Goal: Information Seeking & Learning: Learn about a topic

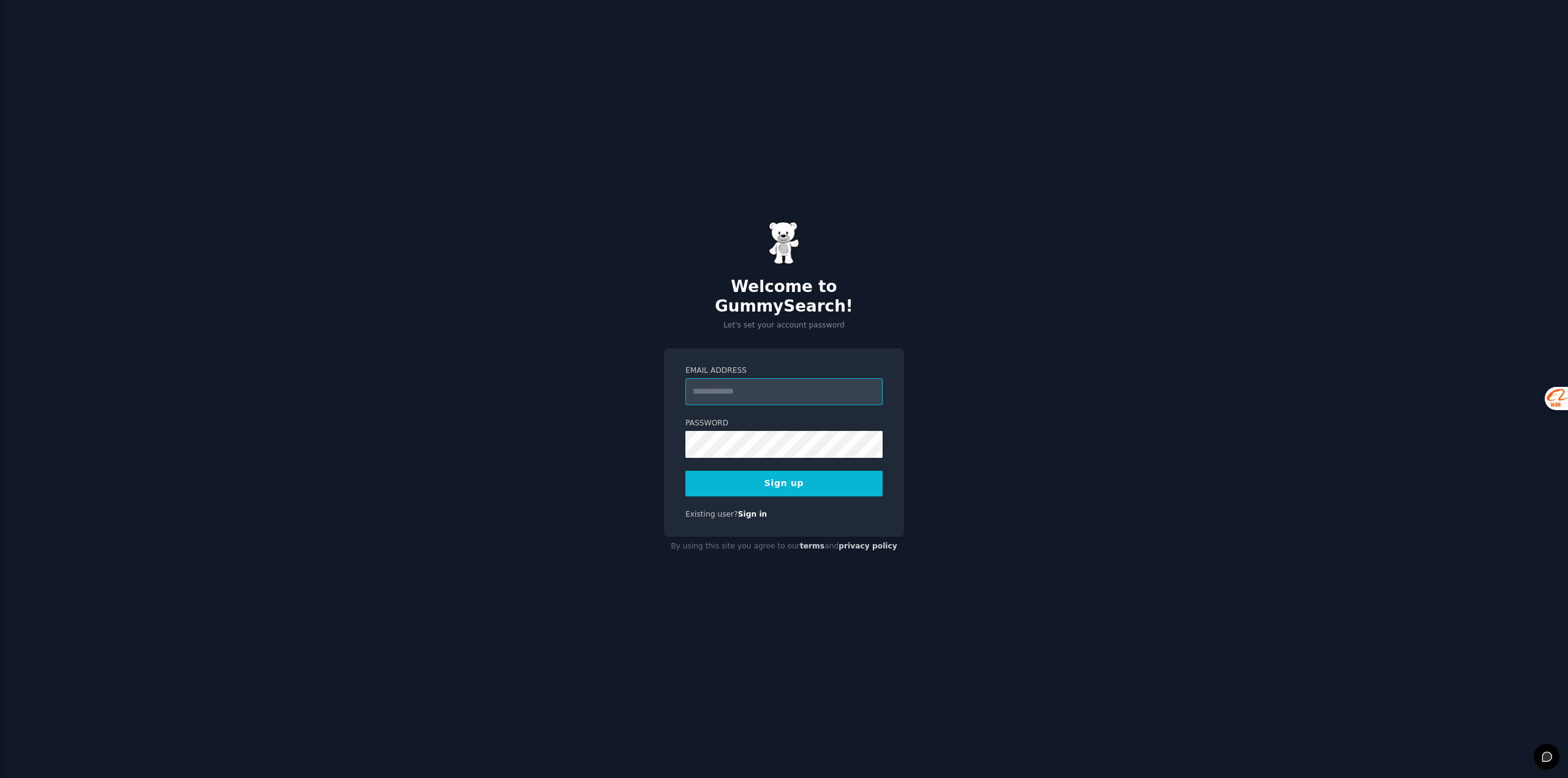
click at [759, 390] on input "Email Address" at bounding box center [784, 391] width 197 height 27
type input "**********"
click at [695, 471] on button "Sign up" at bounding box center [784, 483] width 197 height 26
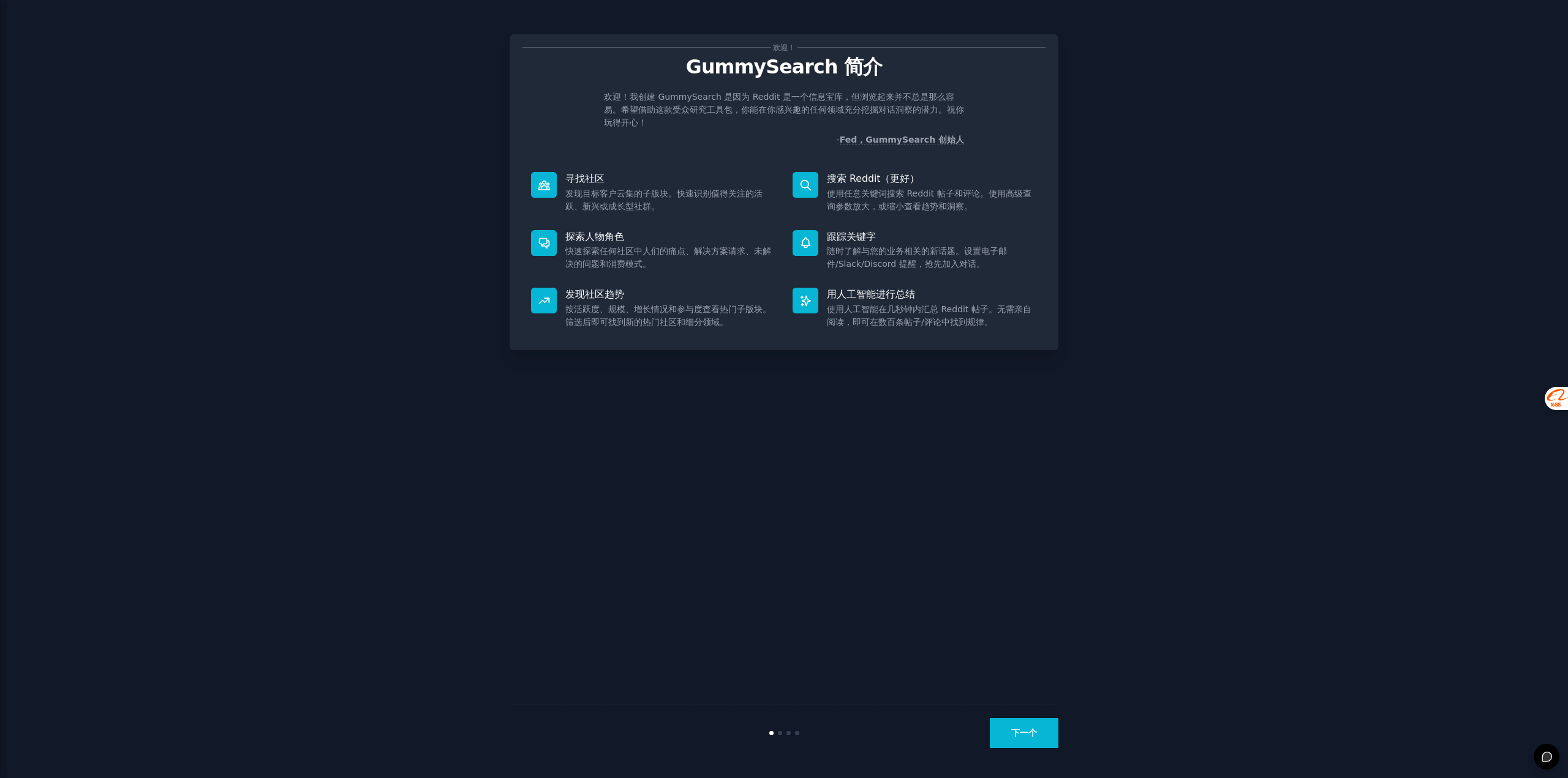
click at [1027, 730] on font "下一个" at bounding box center [1024, 732] width 26 height 10
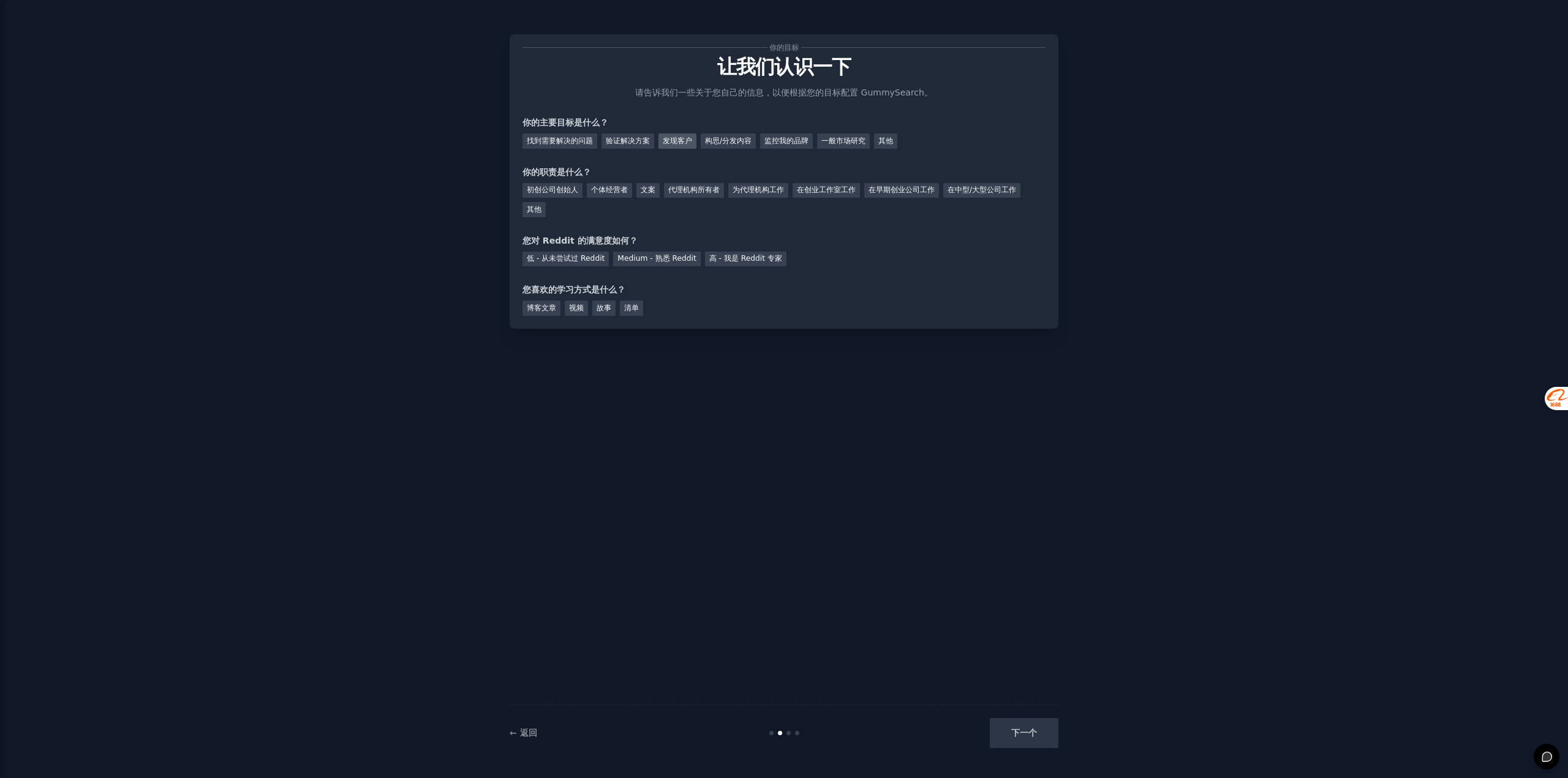
click at [688, 140] on font "发现客户" at bounding box center [677, 141] width 30 height 9
click at [846, 141] on font "一般市场研究" at bounding box center [843, 141] width 44 height 9
click at [677, 144] on font "发现客户" at bounding box center [677, 141] width 30 height 9
click at [860, 142] on font "一般市场研究" at bounding box center [843, 141] width 44 height 9
click at [548, 188] on font "初创公司创始人" at bounding box center [552, 190] width 52 height 9
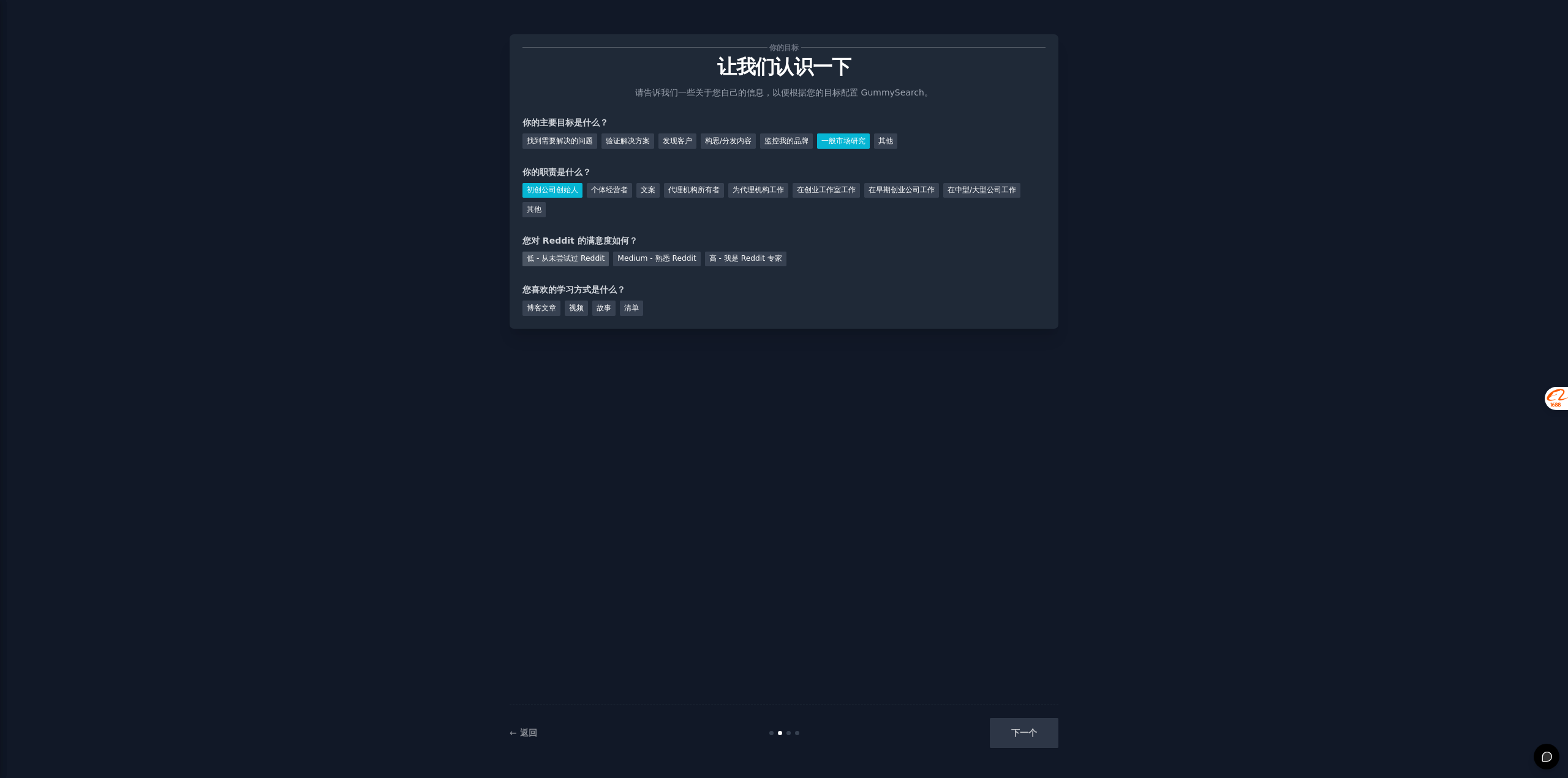
click at [572, 260] on font "低 - 从未尝试过 Reddit" at bounding box center [565, 258] width 78 height 9
click at [572, 308] on font "视频" at bounding box center [576, 308] width 15 height 9
click at [605, 310] on font "故事" at bounding box center [604, 308] width 15 height 9
click at [583, 307] on font "视频" at bounding box center [576, 308] width 15 height 9
click at [1035, 736] on font "下一个" at bounding box center [1024, 732] width 26 height 10
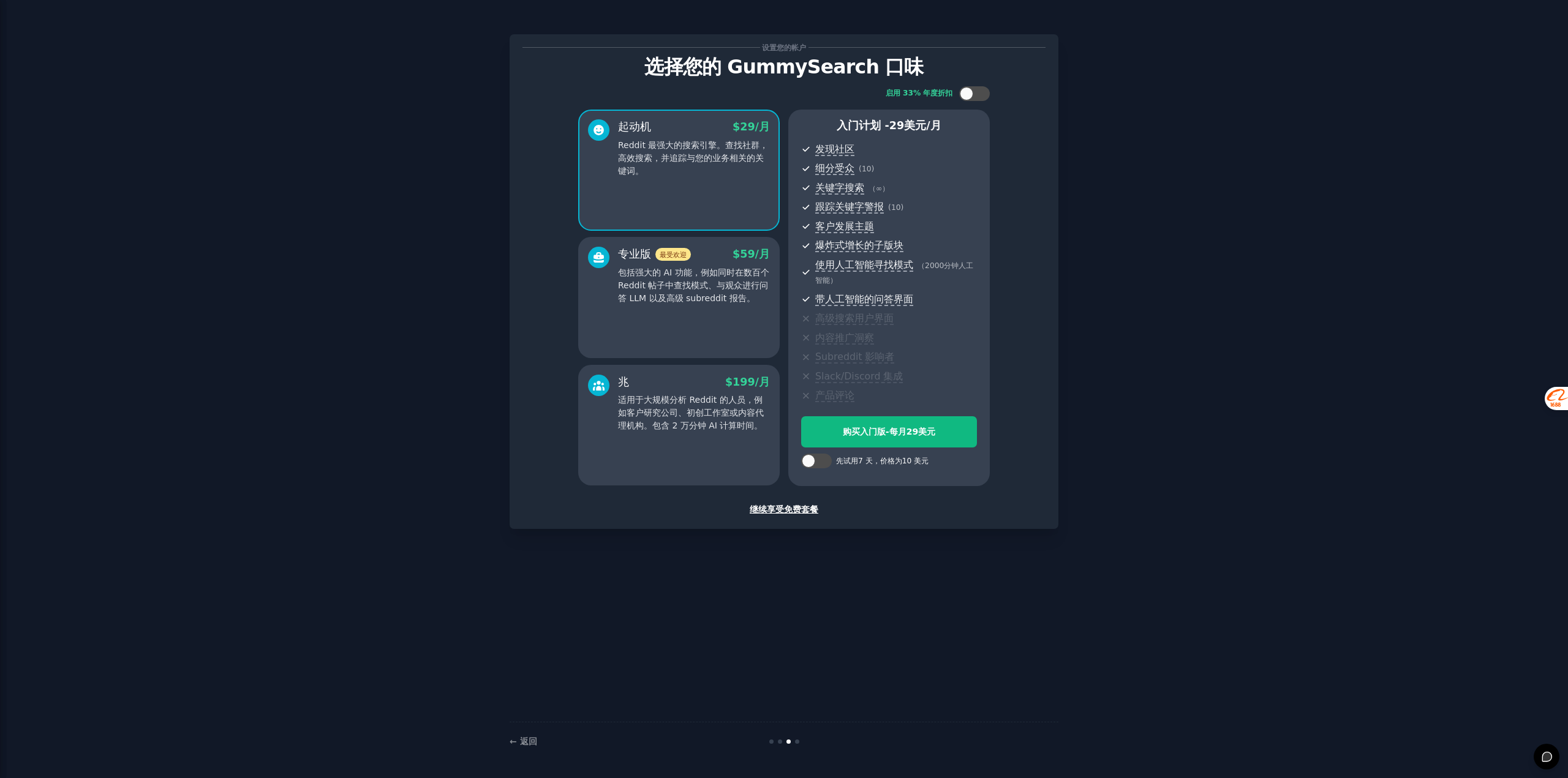
click at [939, 274] on span "使用人工智能寻找模式 （ 2000分钟人工智能 ）" at bounding box center [896, 272] width 162 height 30
click at [811, 458] on div at bounding box center [808, 461] width 13 height 13
checkbox input "true"
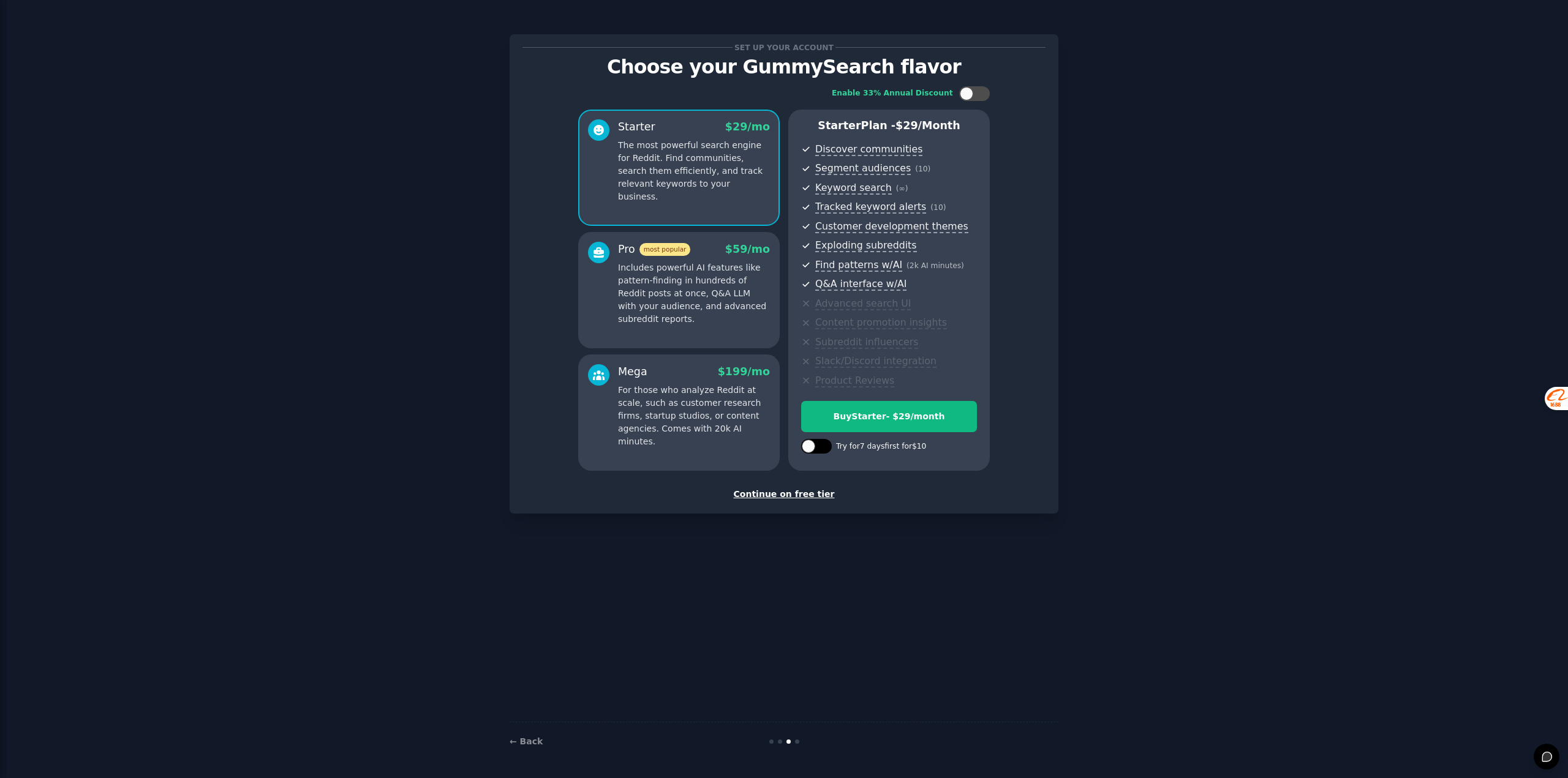
click at [815, 443] on div at bounding box center [808, 446] width 13 height 13
click at [824, 441] on div at bounding box center [824, 446] width 13 height 13
checkbox input "false"
click at [973, 96] on div at bounding box center [973, 94] width 30 height 15
checkbox input "true"
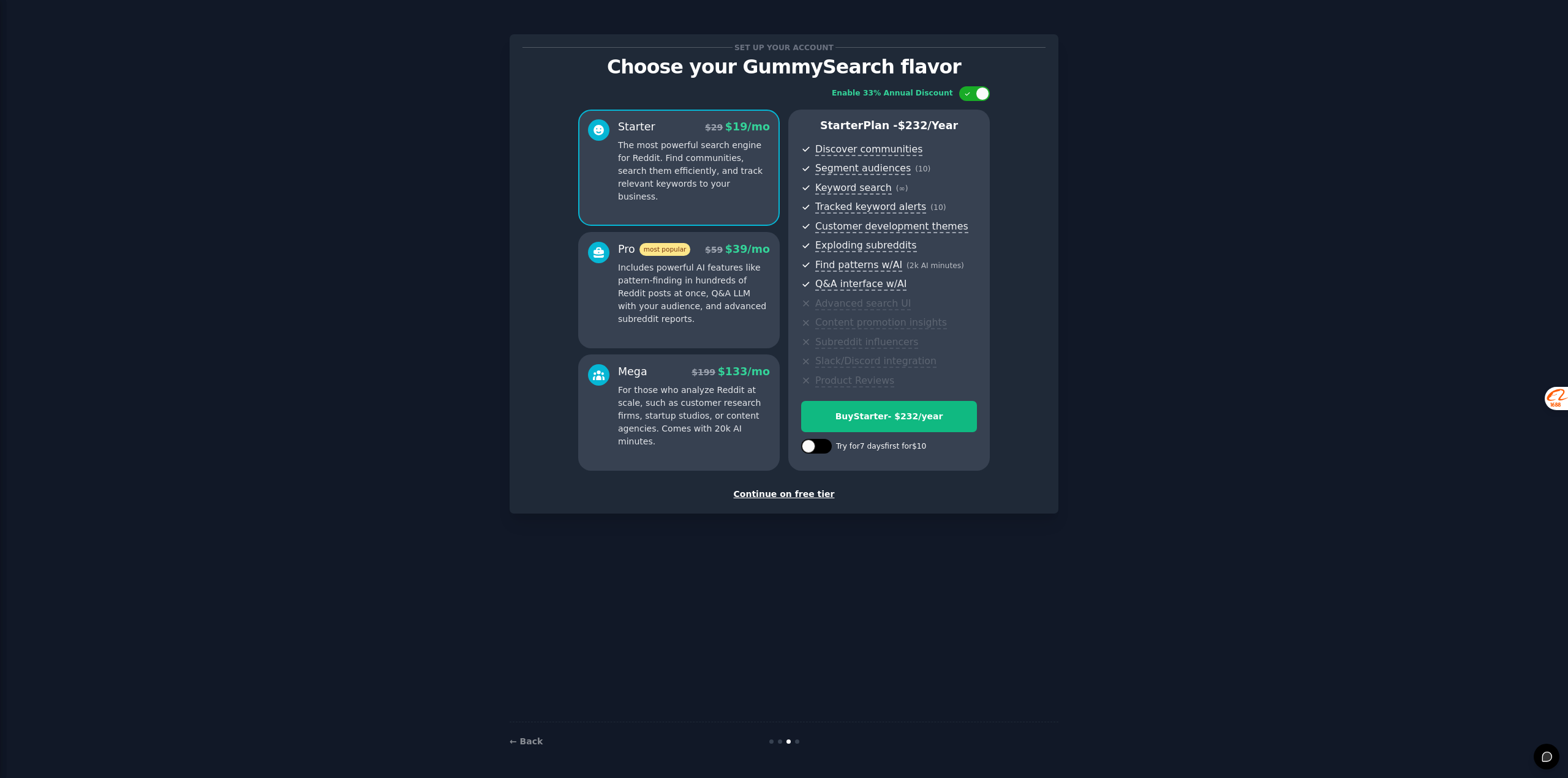
click at [810, 439] on div at bounding box center [816, 447] width 30 height 15
click at [819, 442] on div at bounding box center [824, 446] width 13 height 13
checkbox input "false"
click at [983, 95] on div at bounding box center [982, 94] width 13 height 13
checkbox input "false"
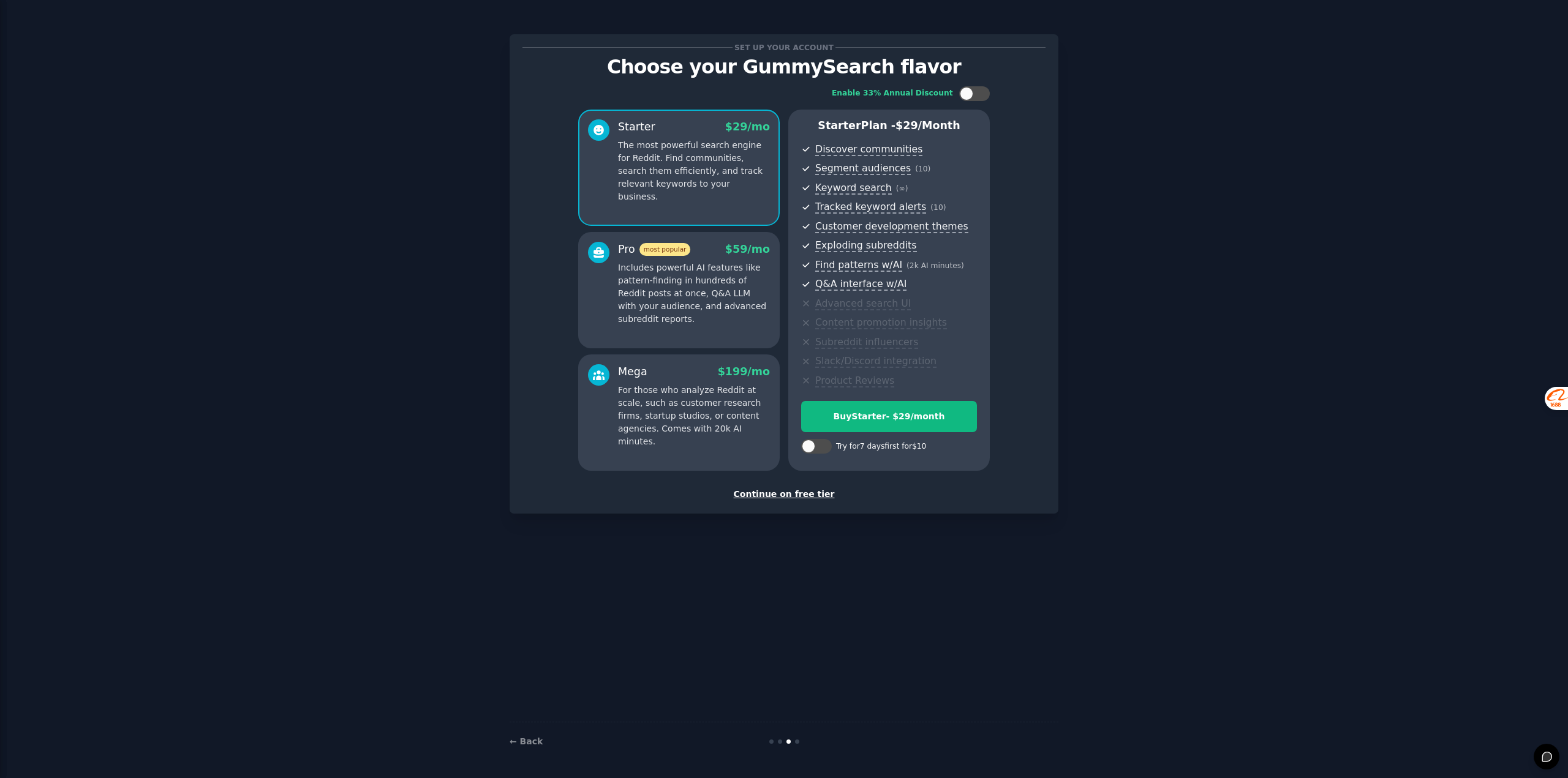
drag, startPoint x: 1157, startPoint y: 210, endPoint x: 1055, endPoint y: 639, distance: 441.0
click at [1102, 667] on div "Set up your account Choose your GummySearch flavor Enable 33% Annual Discount S…" at bounding box center [784, 388] width 1533 height 743
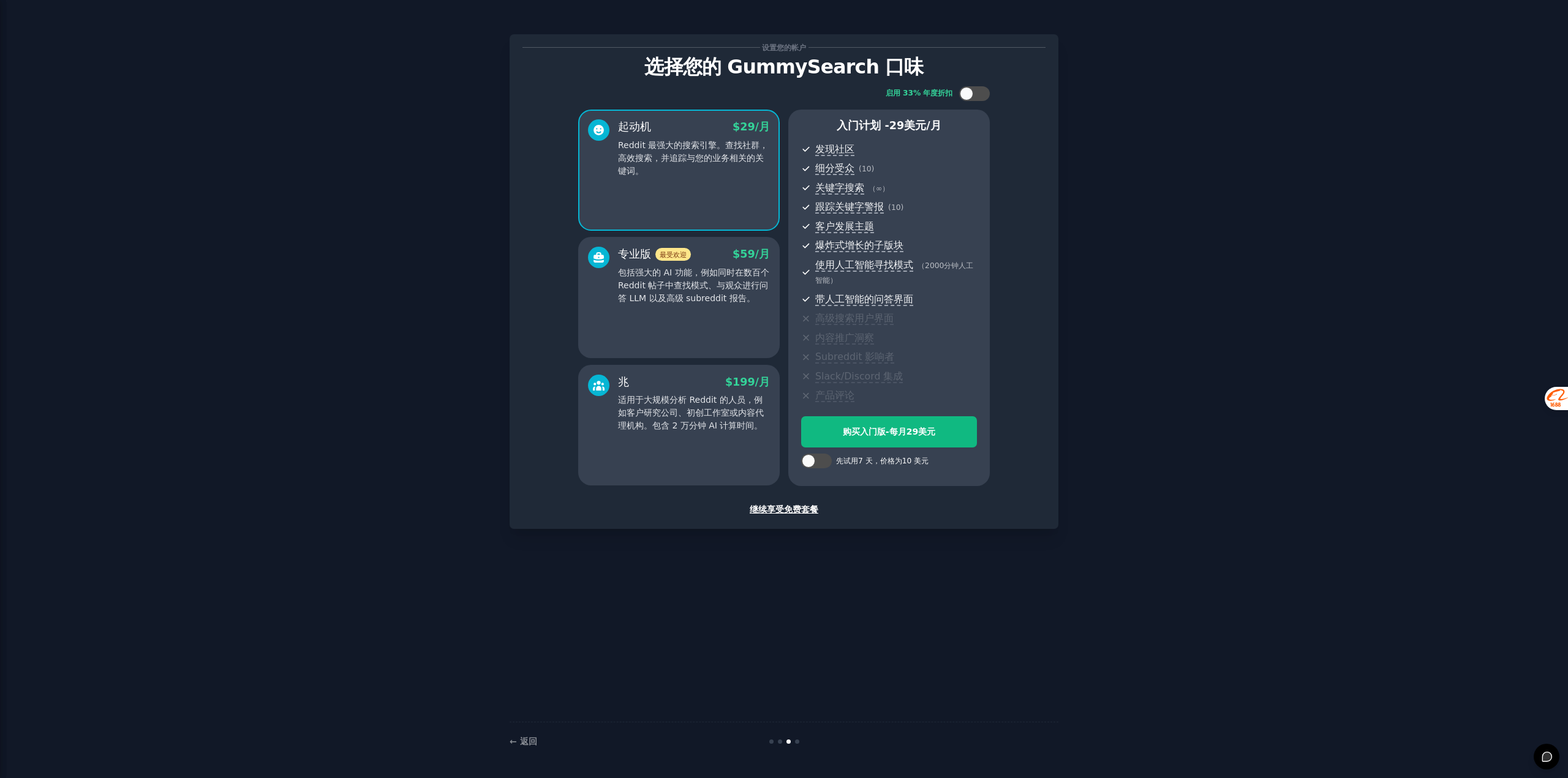
click at [769, 509] on font "继续享受免费套餐" at bounding box center [784, 509] width 69 height 10
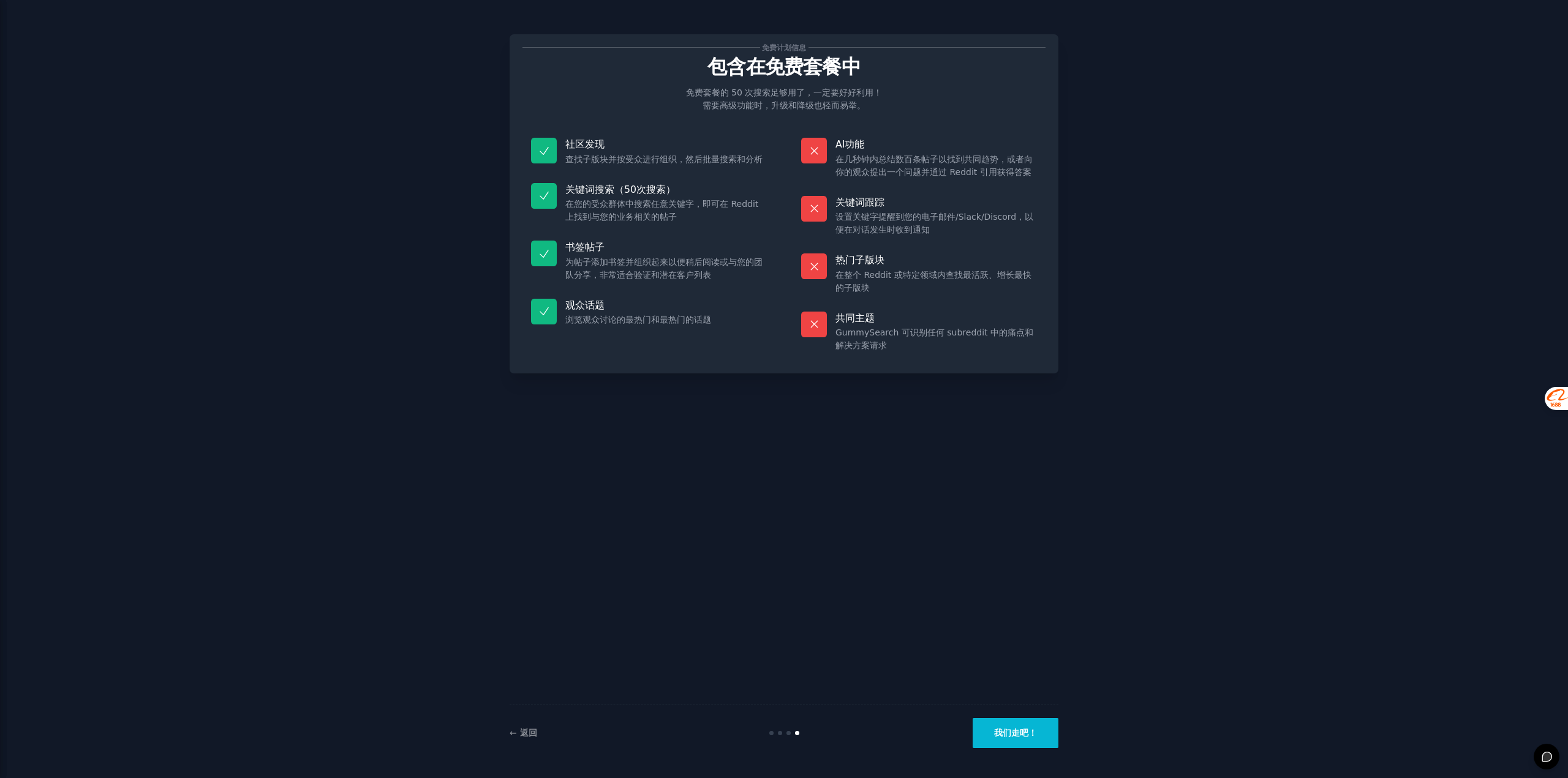
click at [1008, 736] on font "我们走吧！" at bounding box center [1016, 732] width 43 height 10
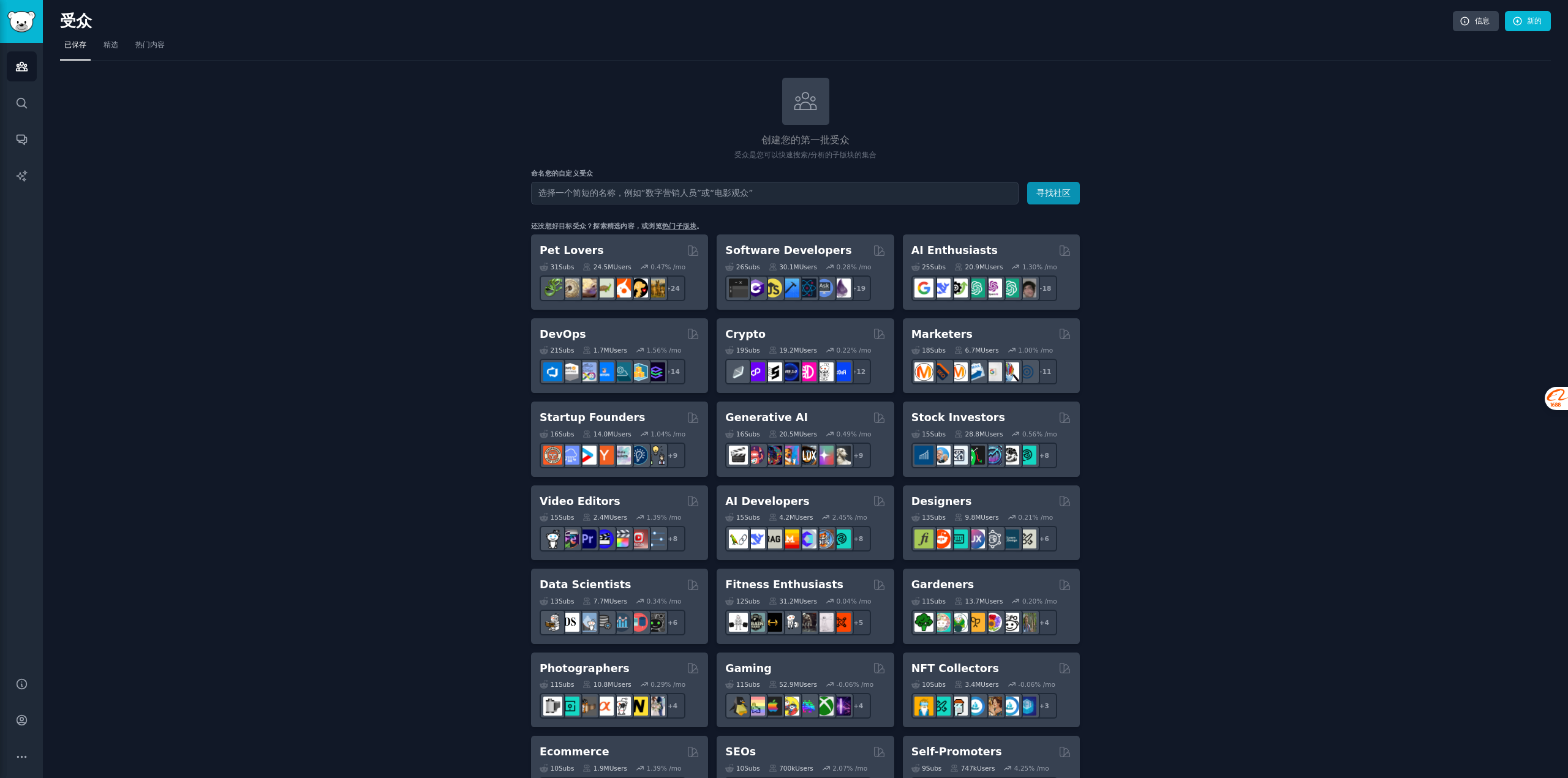
click at [589, 189] on input "text" at bounding box center [775, 193] width 487 height 23
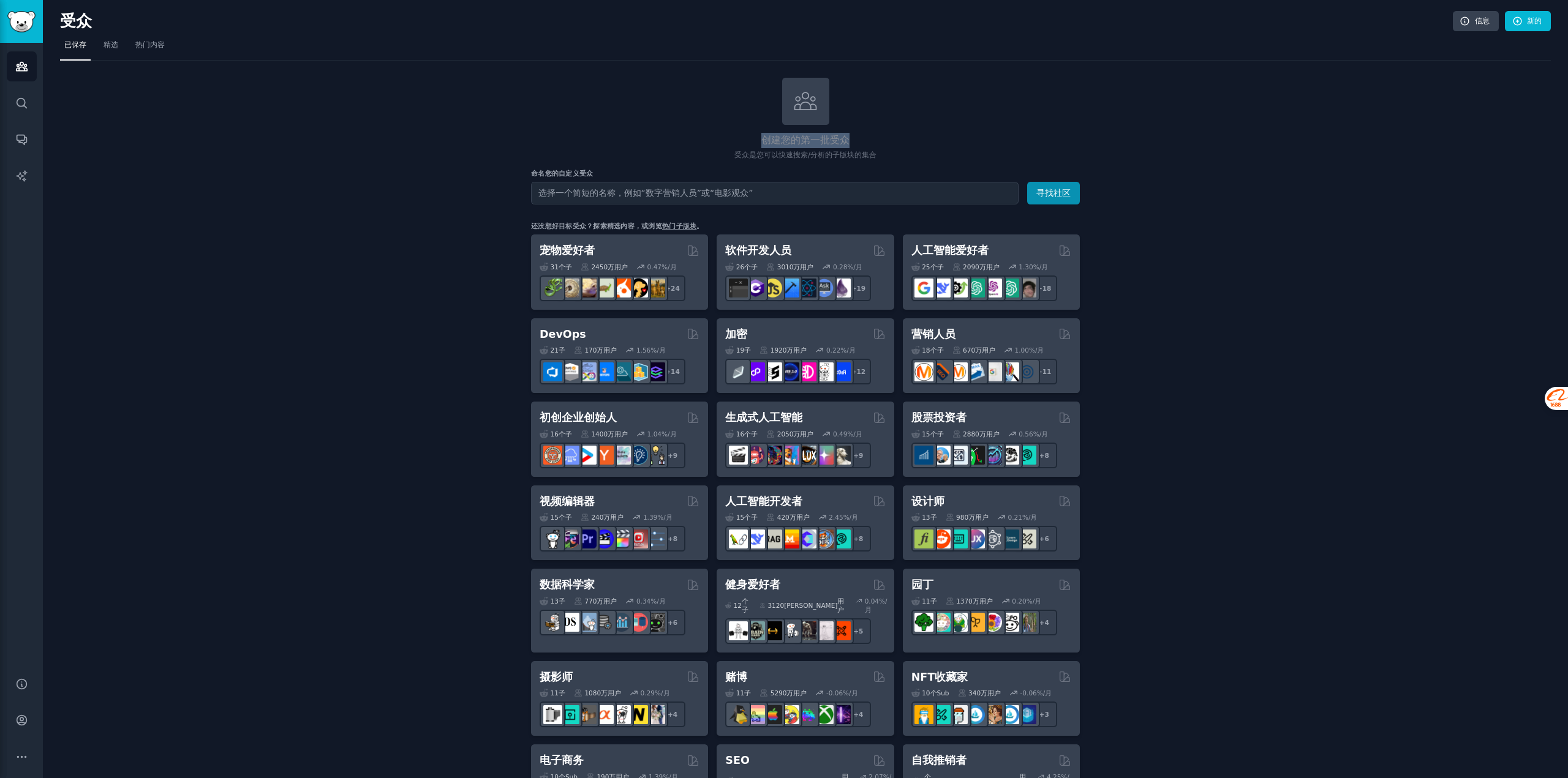
drag, startPoint x: 764, startPoint y: 137, endPoint x: 864, endPoint y: 143, distance: 100.2
click at [883, 144] on h2 "创建您的第一批受众" at bounding box center [805, 140] width 549 height 16
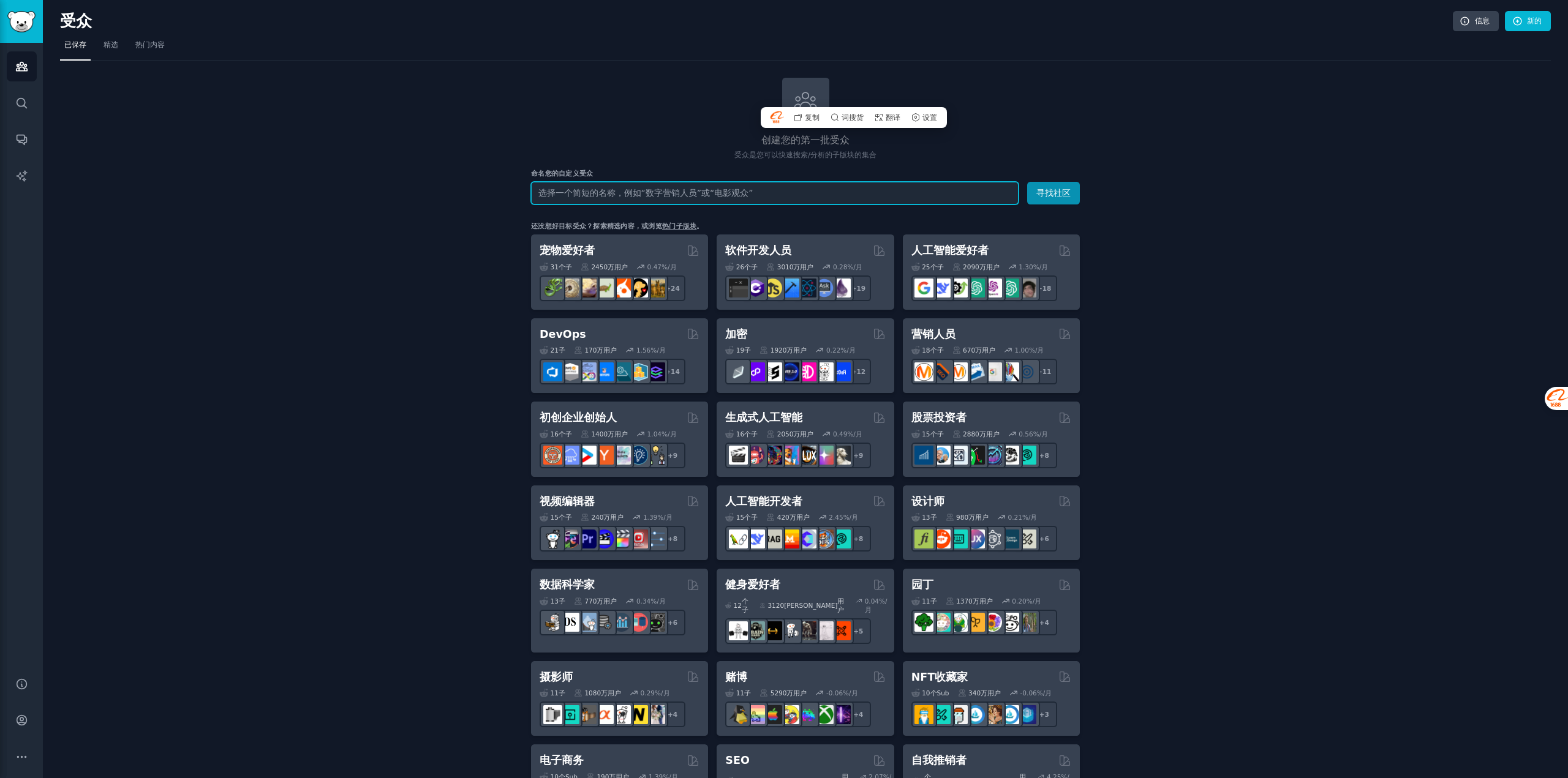
click at [598, 193] on input "text" at bounding box center [775, 193] width 487 height 23
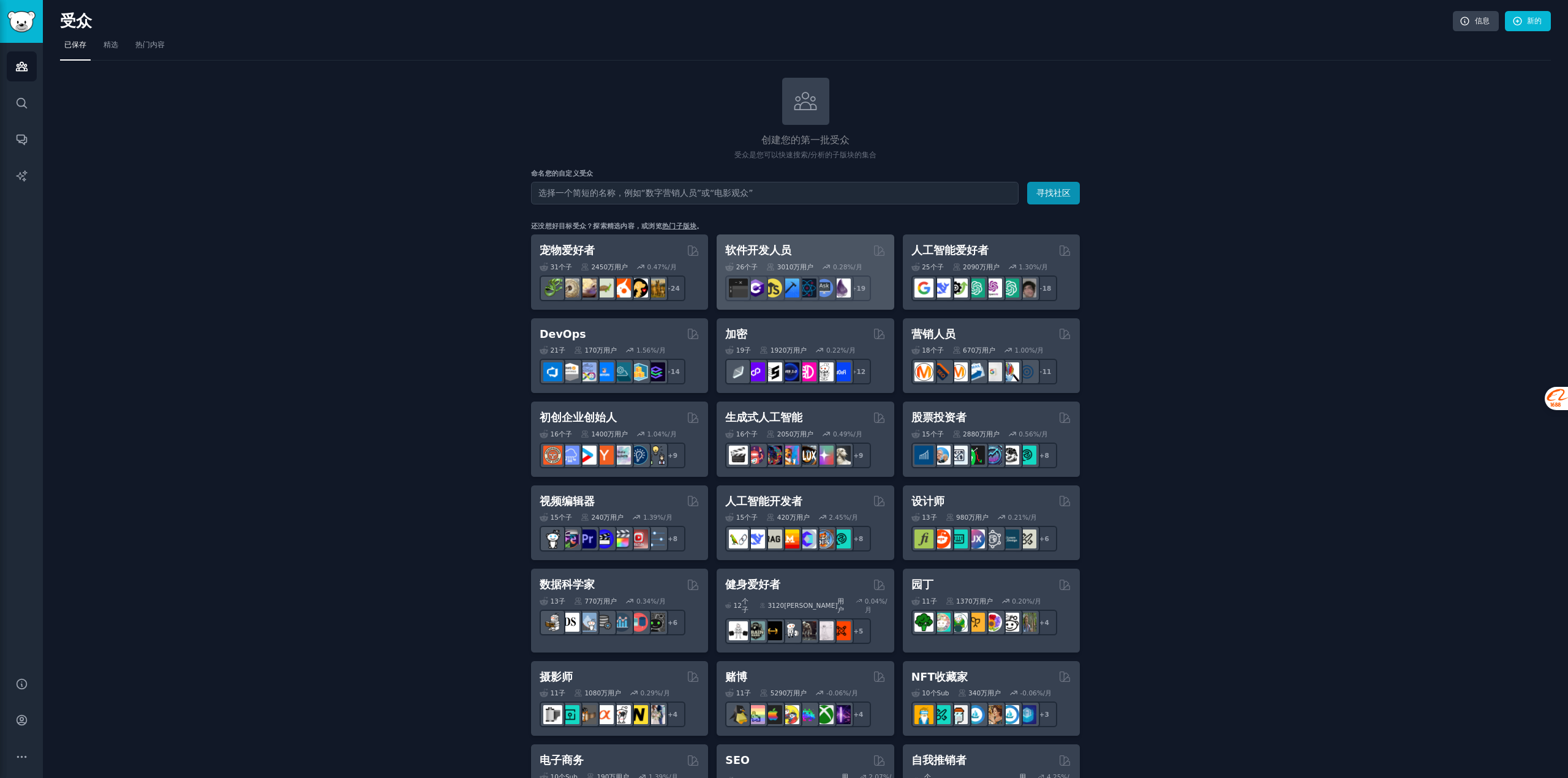
click at [821, 253] on div "软件开发人员" at bounding box center [805, 250] width 160 height 16
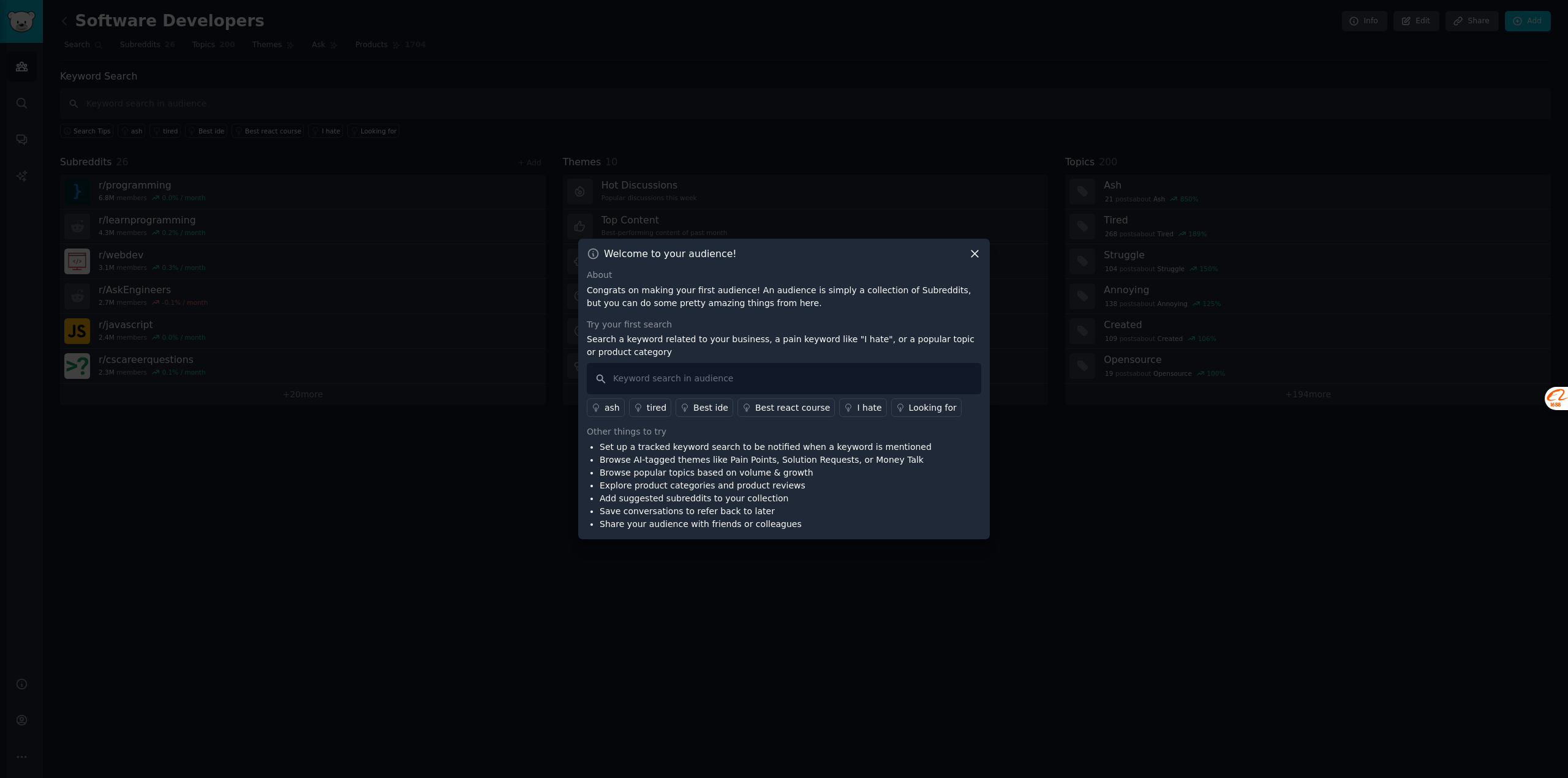
click at [977, 252] on icon at bounding box center [974, 253] width 13 height 13
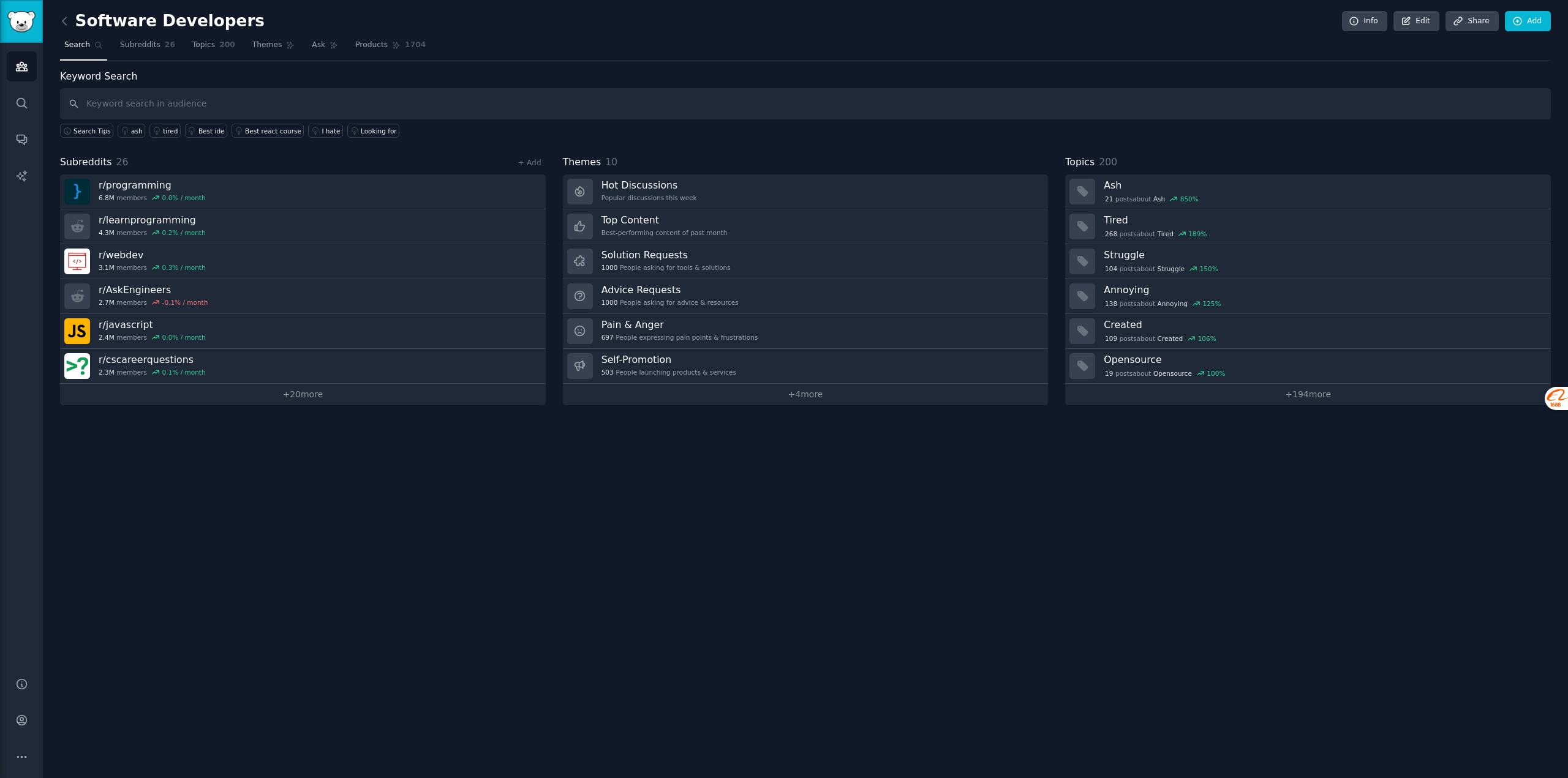
drag, startPoint x: 719, startPoint y: 534, endPoint x: 40, endPoint y: 15, distance: 854.6
click at [40, 15] on link "Sidebar" at bounding box center [21, 21] width 43 height 43
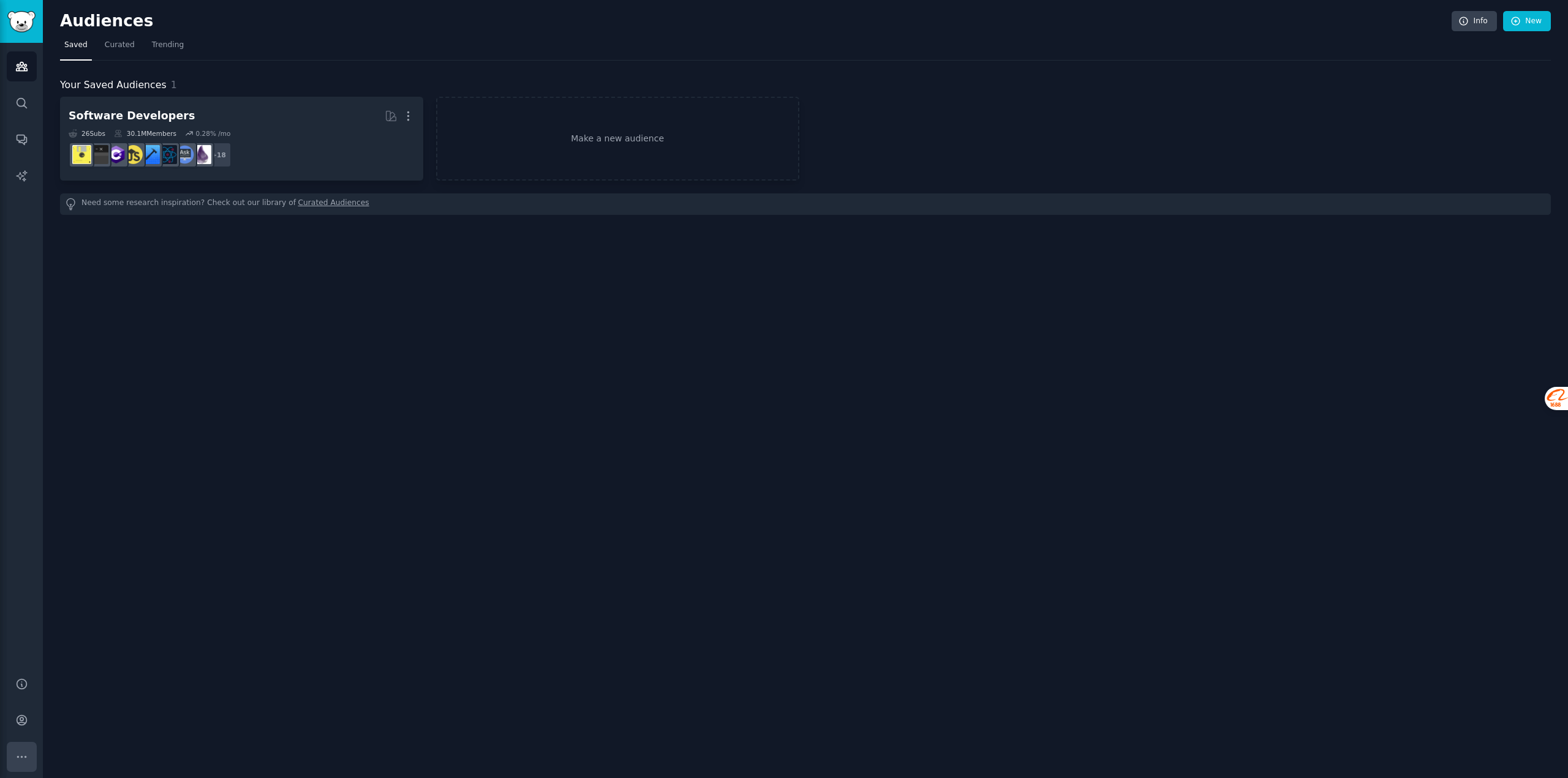
click at [21, 753] on icon "Sidebar" at bounding box center [21, 757] width 13 height 13
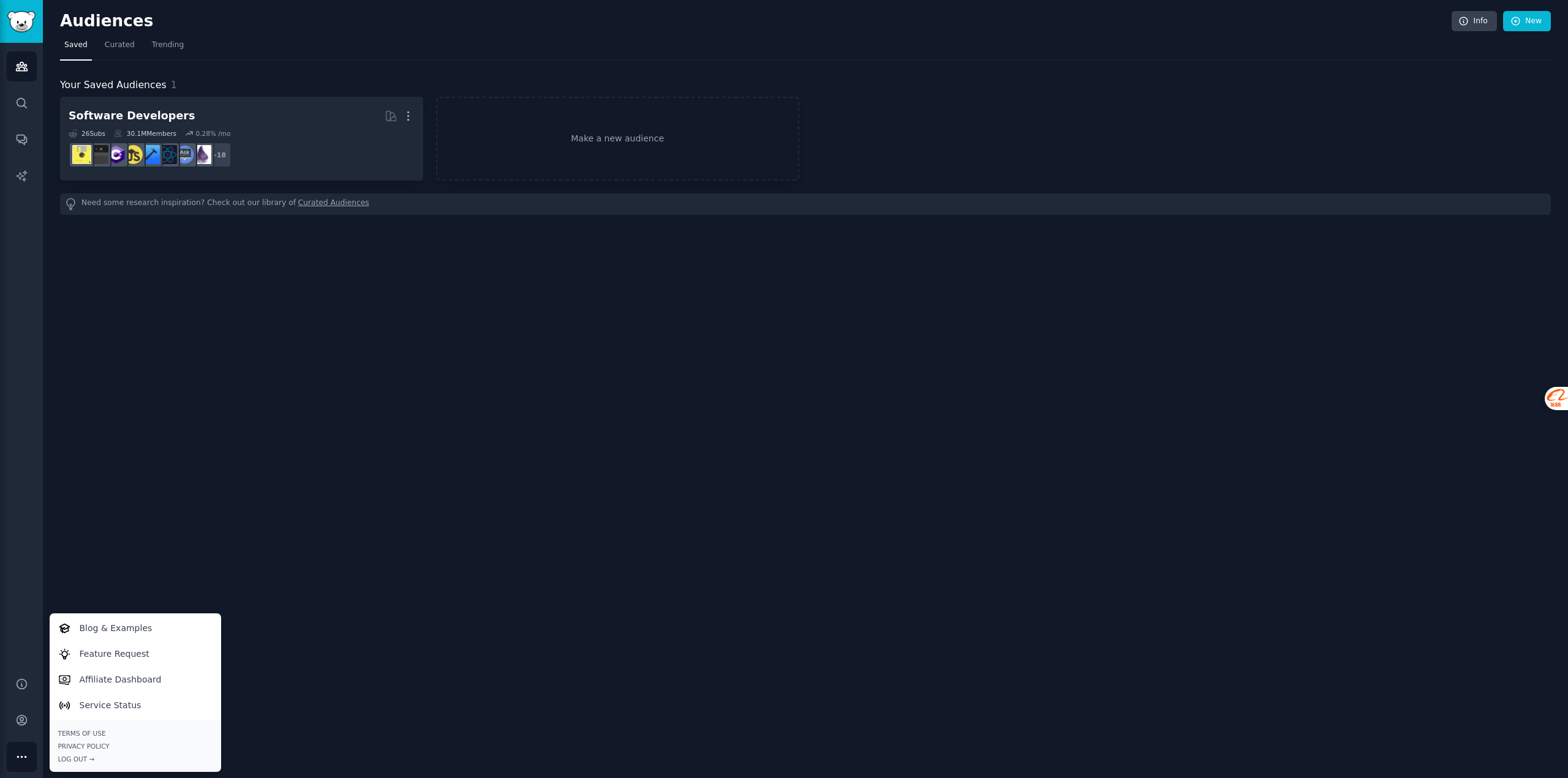
click at [1030, 612] on div "Audiences Info New Saved Curated Trending Your Saved Audiences 1 Software Devel…" at bounding box center [805, 389] width 1525 height 778
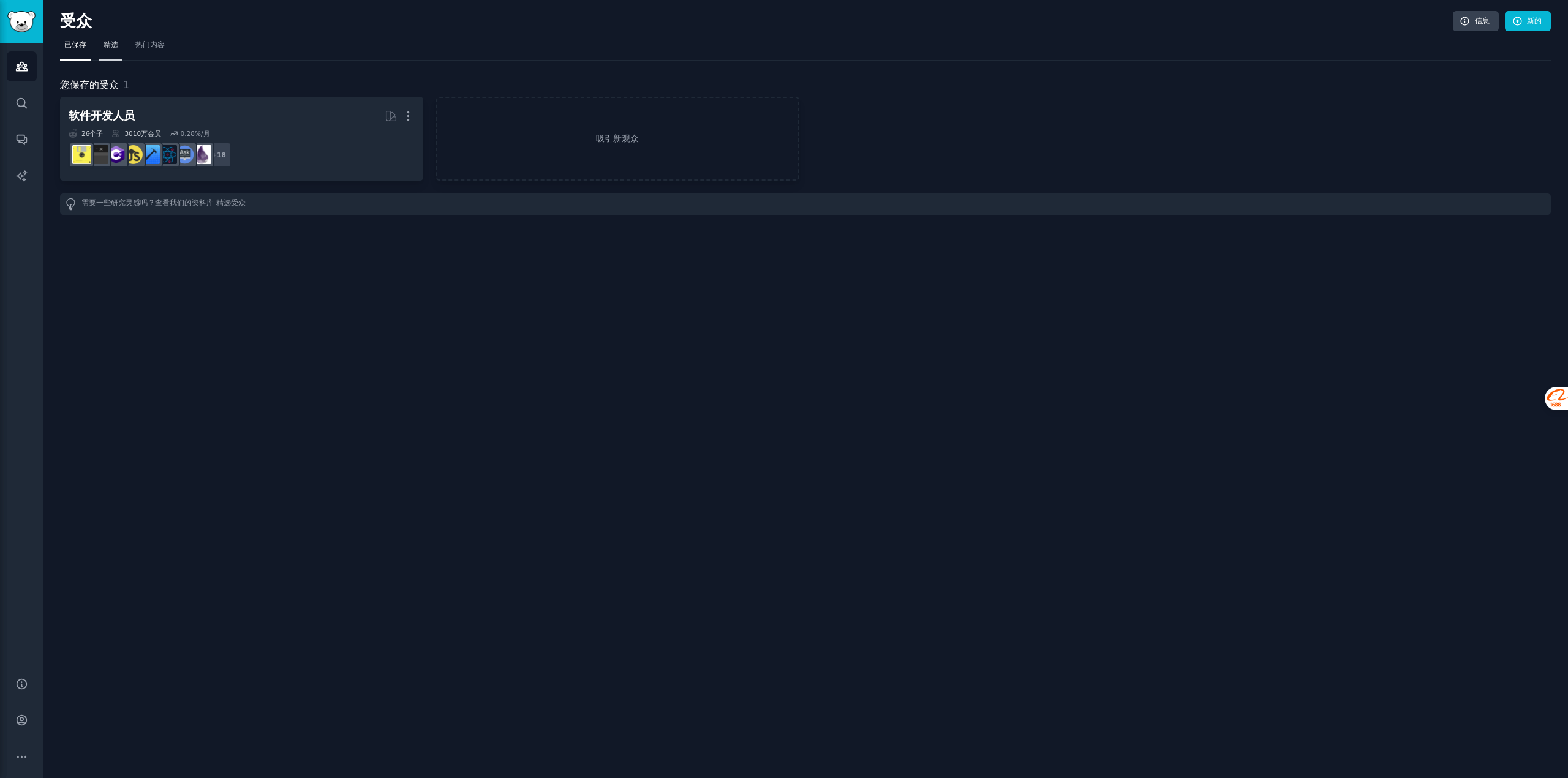
click at [114, 47] on font "精选" at bounding box center [111, 45] width 15 height 9
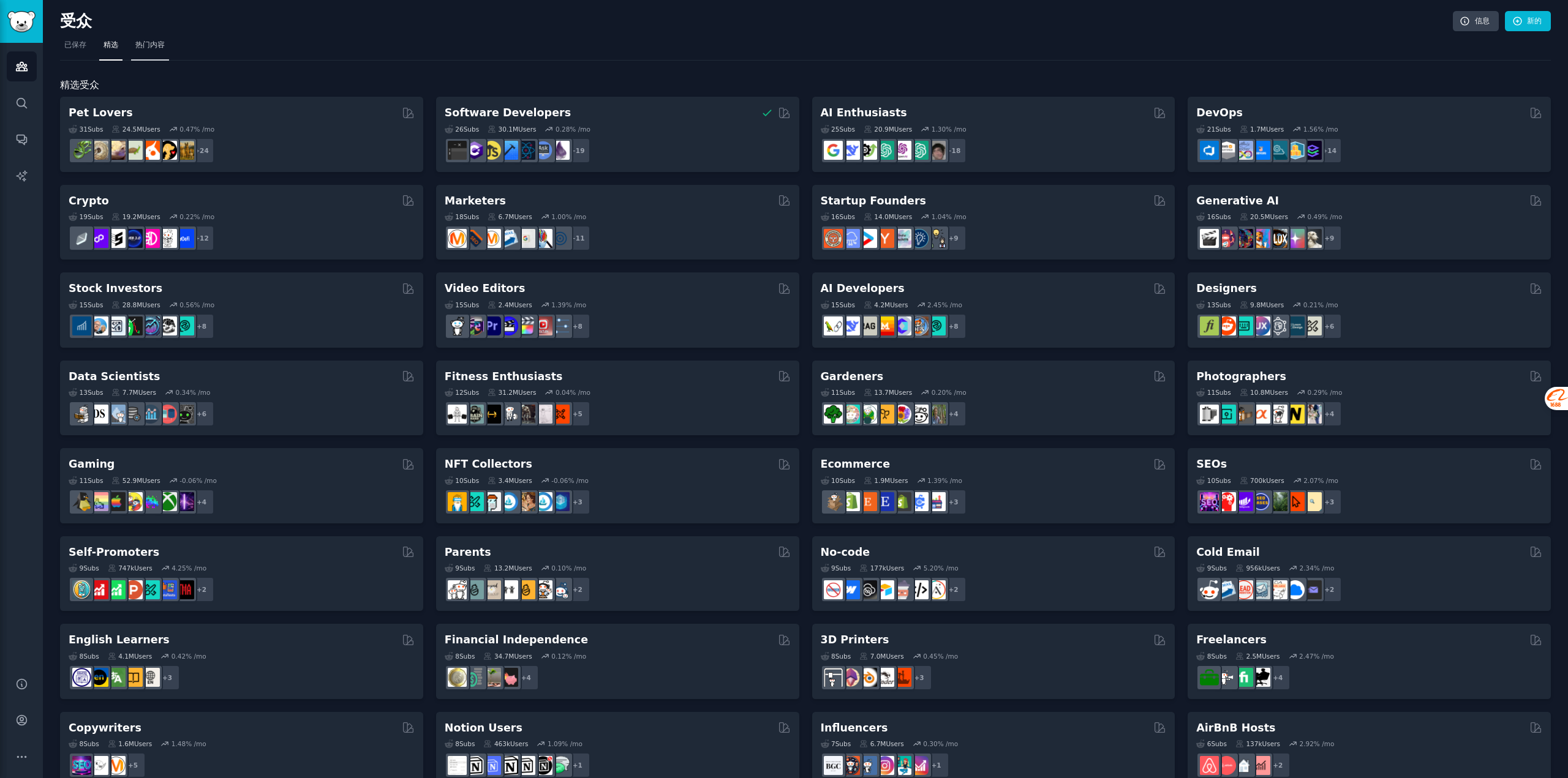
click at [165, 49] on font "热门内容" at bounding box center [150, 45] width 30 height 9
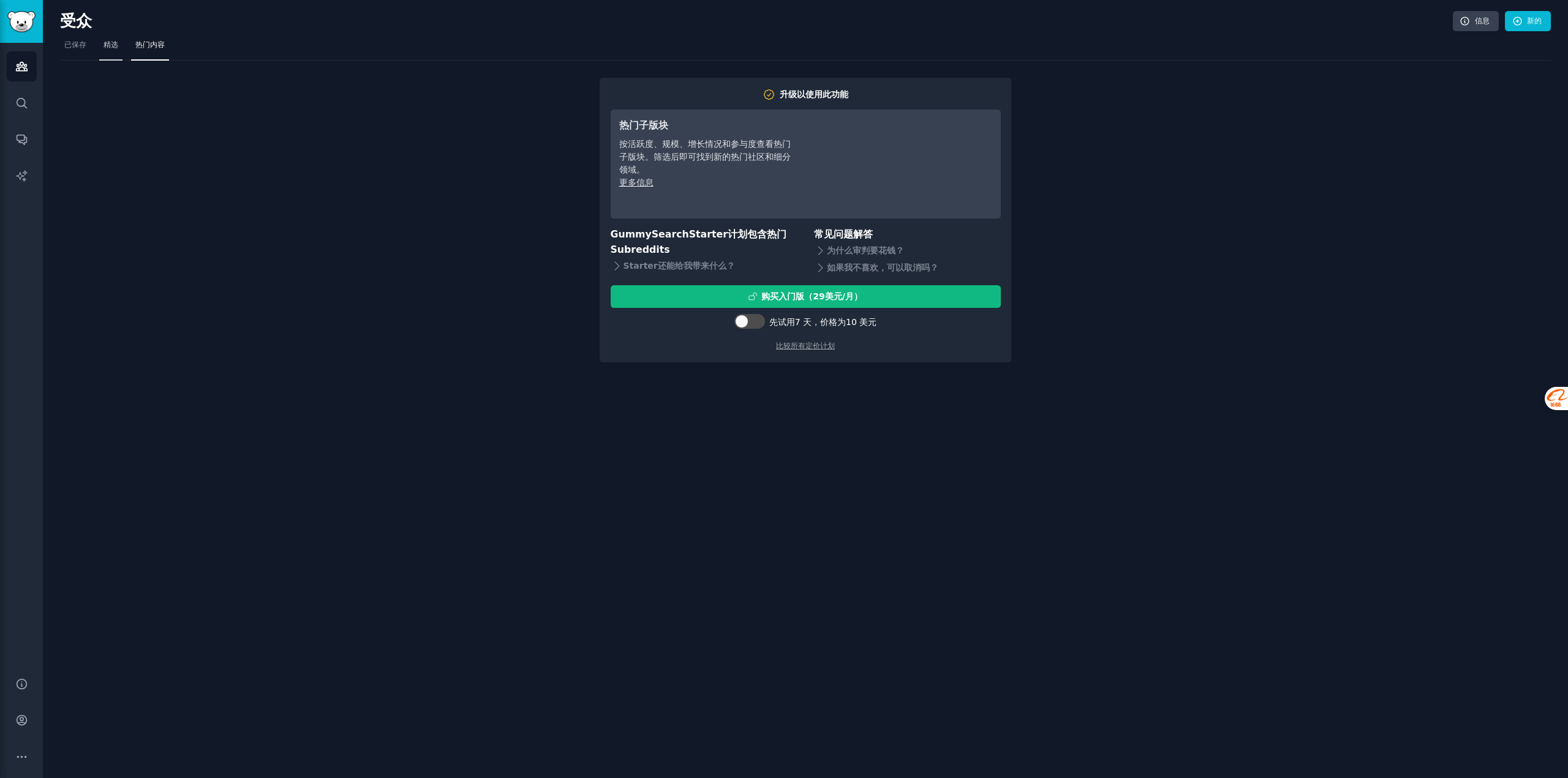
click at [113, 51] on link "精选" at bounding box center [111, 48] width 24 height 25
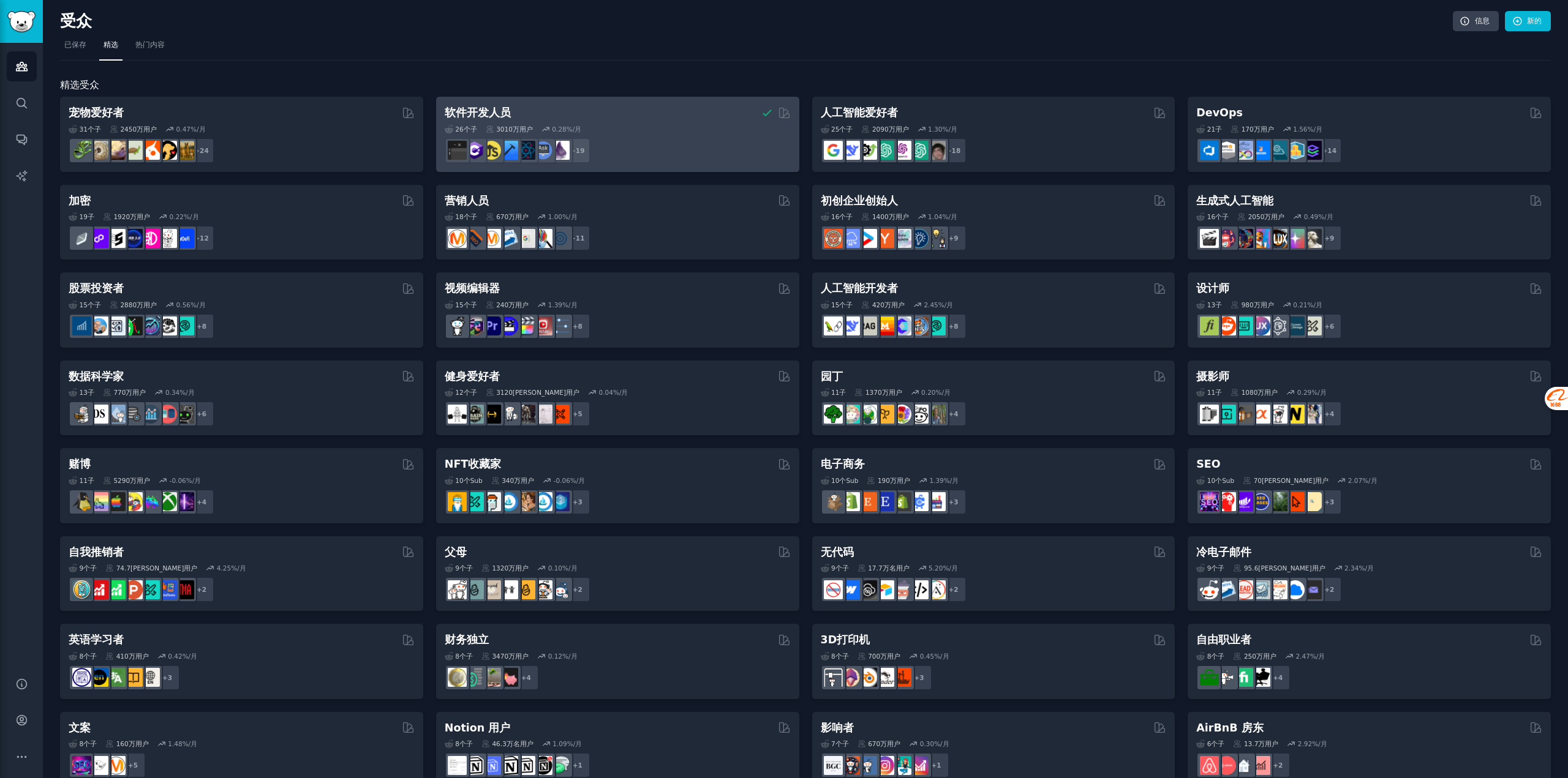
click at [597, 119] on div "软件开发人员" at bounding box center [617, 113] width 346 height 16
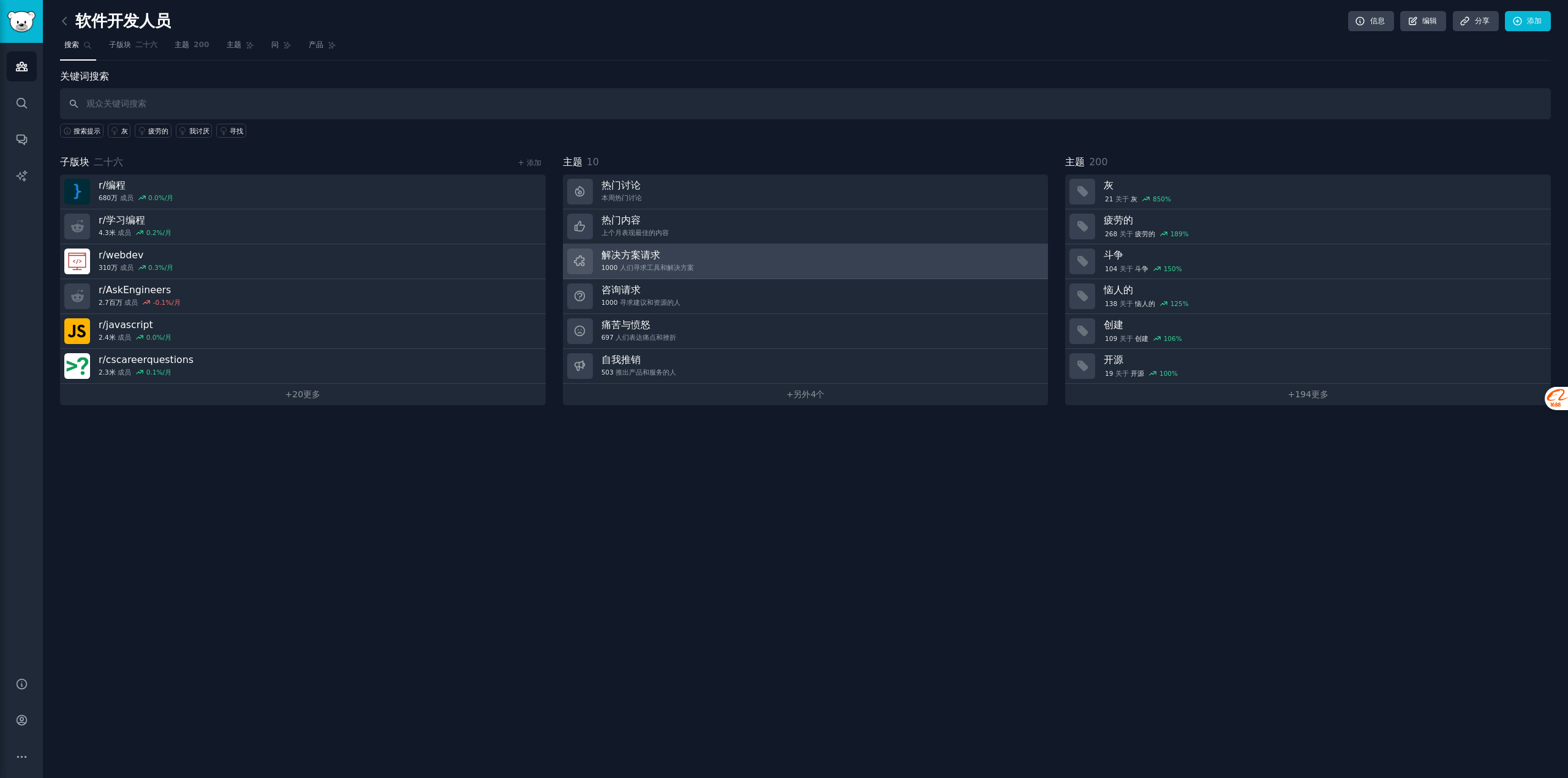
click at [730, 266] on link "解决方案请求 1000 人们寻求工具和解决方案" at bounding box center [806, 261] width 486 height 35
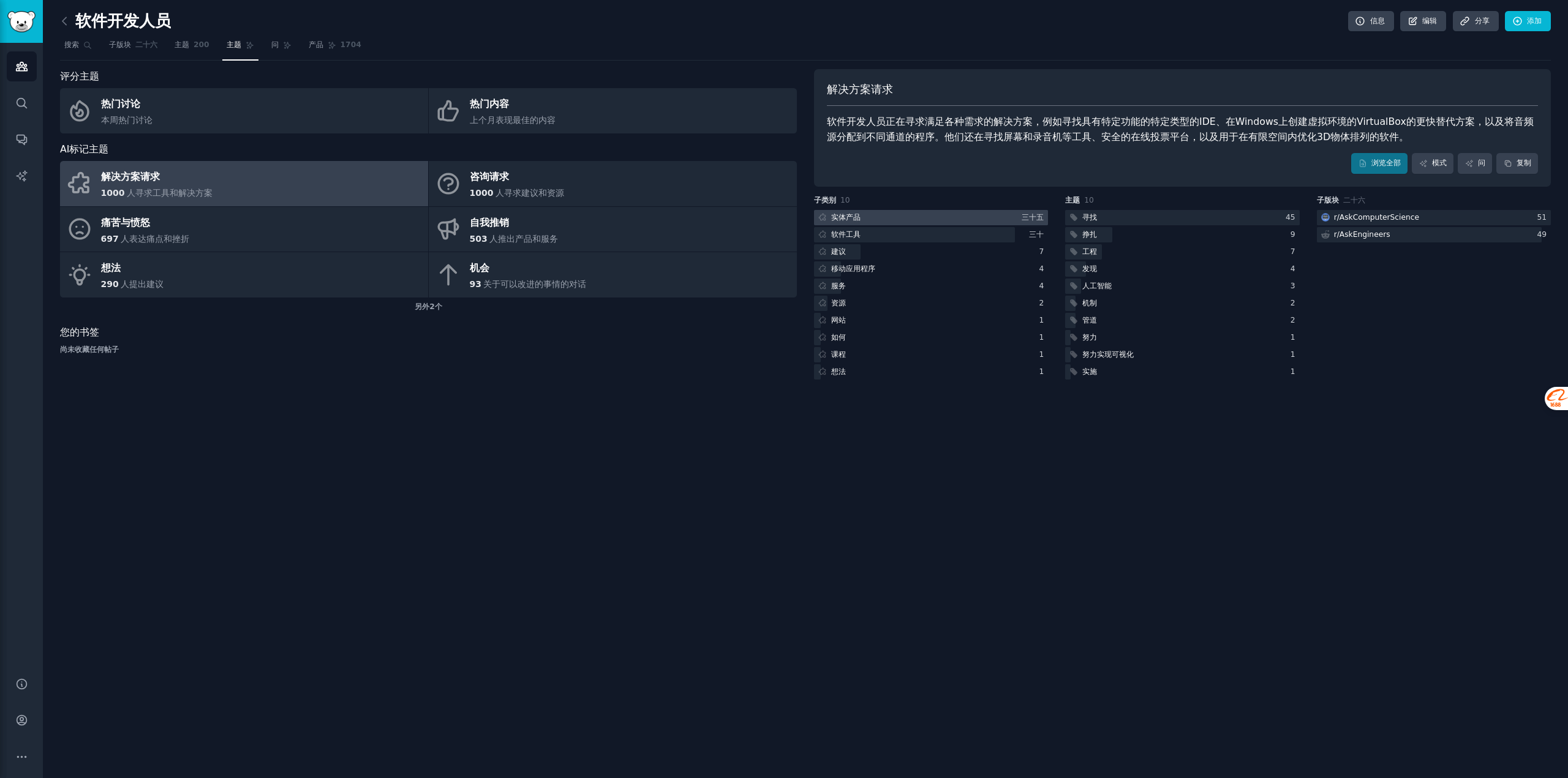
click at [933, 219] on div at bounding box center [931, 217] width 234 height 16
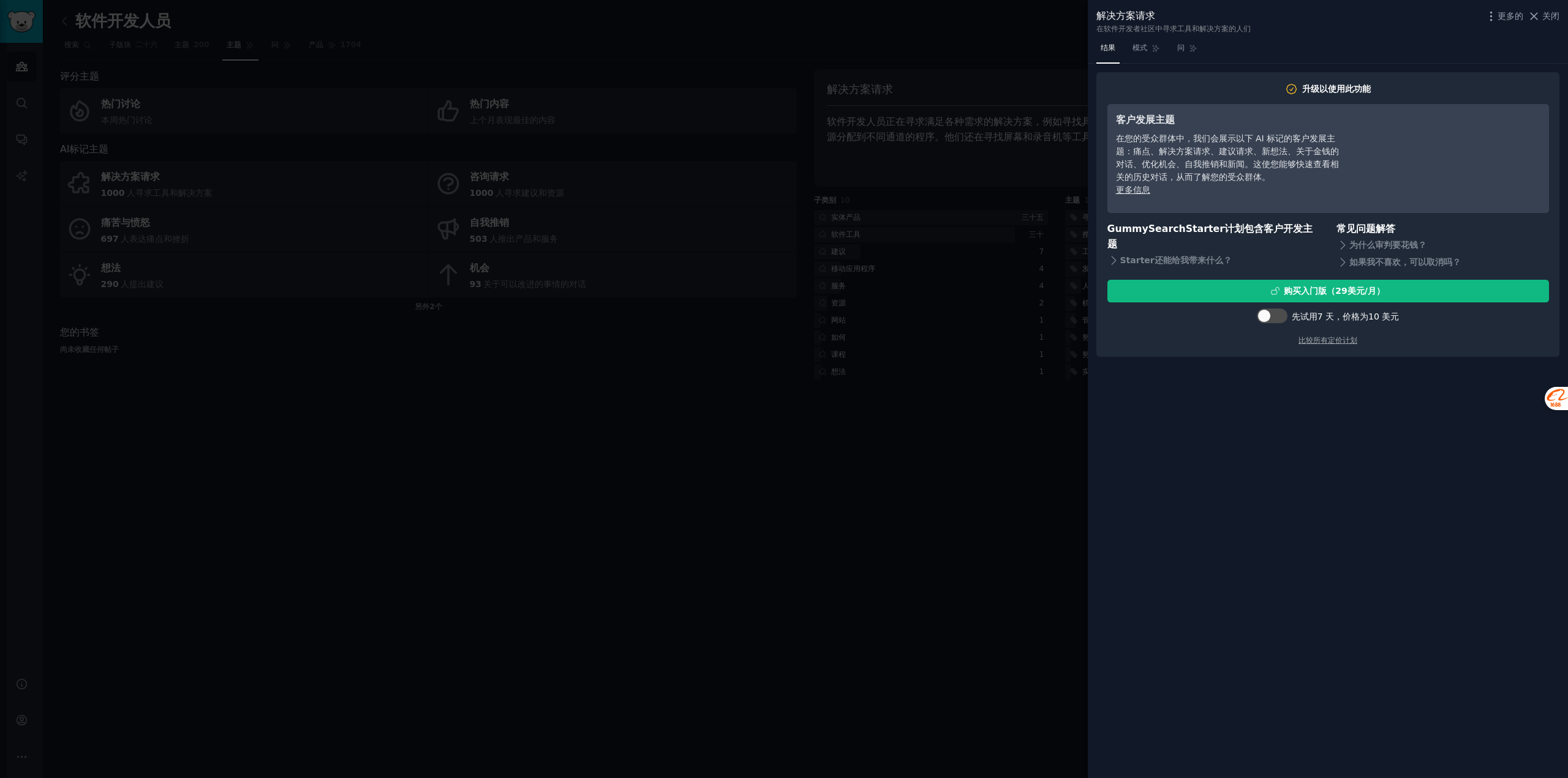
click at [640, 407] on div at bounding box center [784, 389] width 1568 height 778
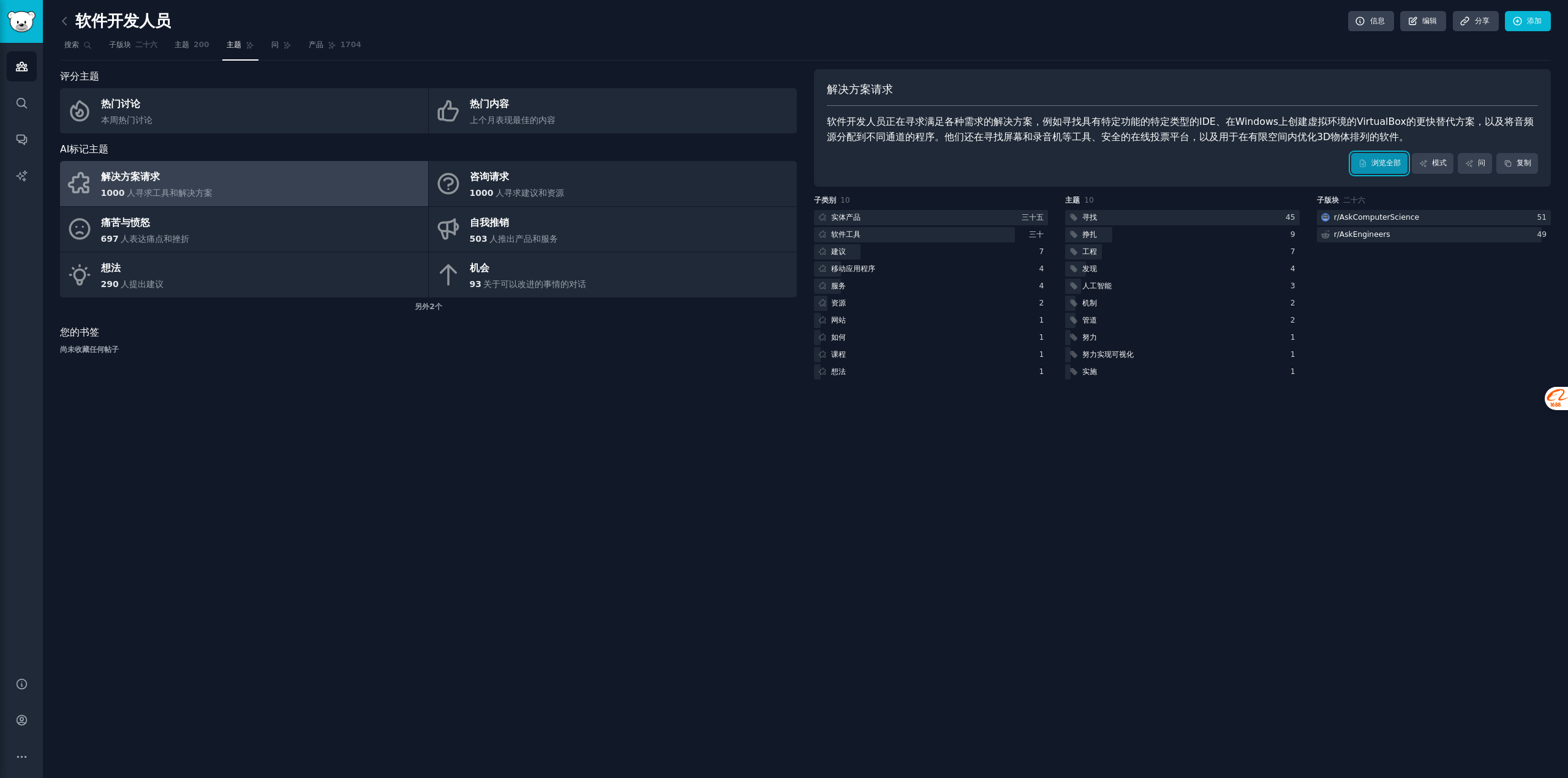
click at [1386, 168] on font "浏览全部" at bounding box center [1386, 163] width 30 height 11
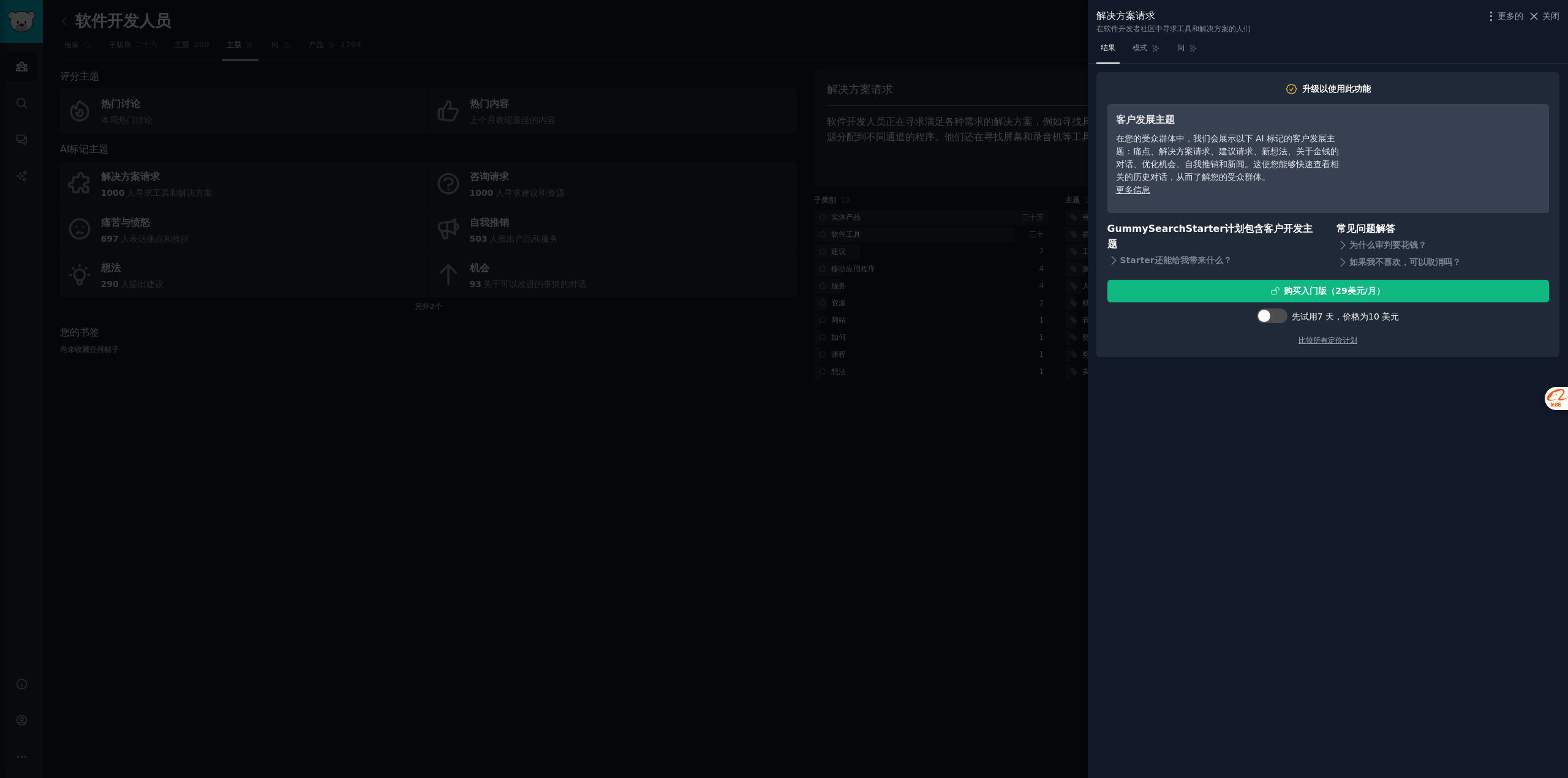
click at [738, 525] on div at bounding box center [784, 389] width 1568 height 778
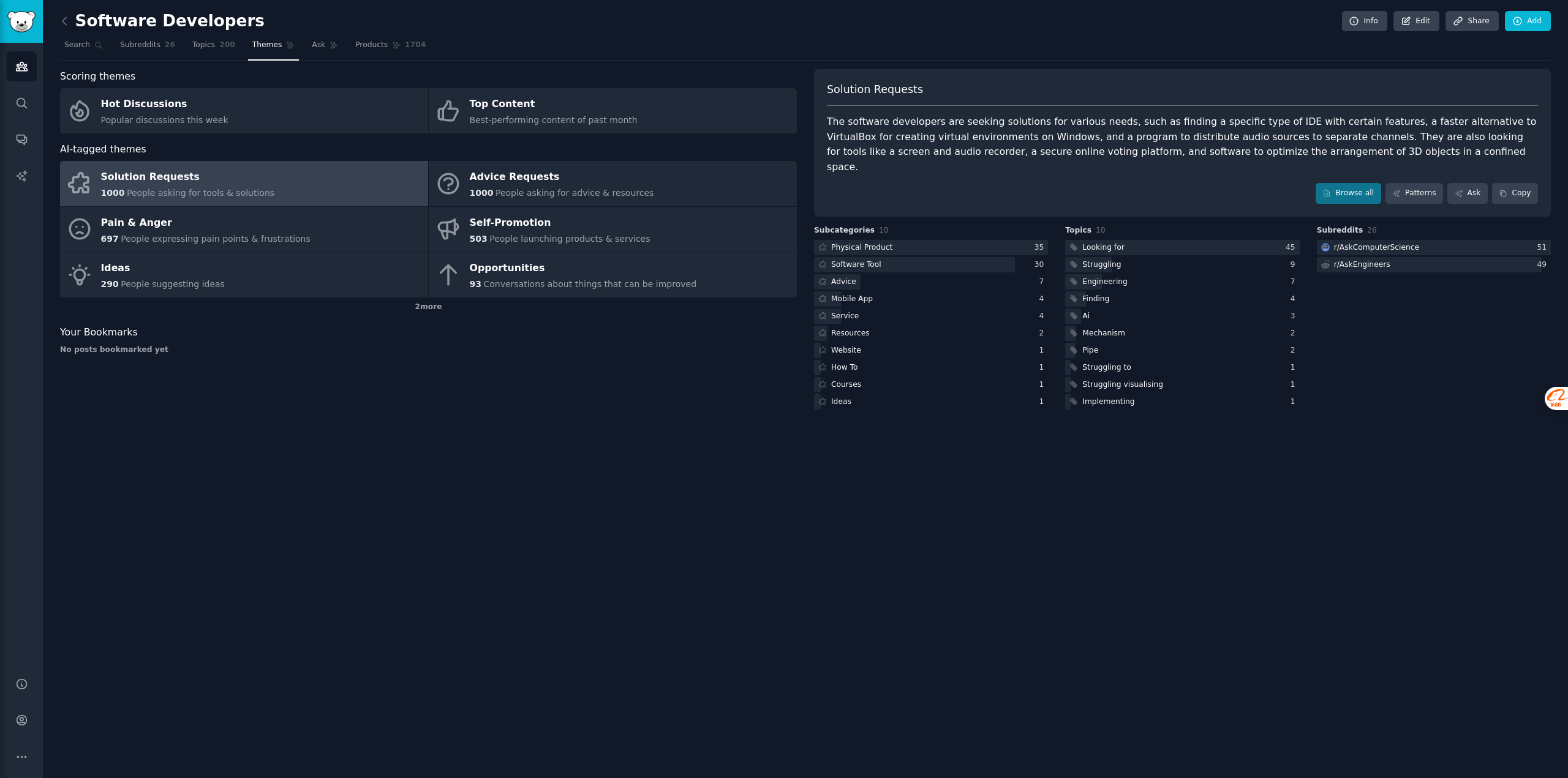
click at [958, 571] on div "Software Developers Info Edit Share Add Search Subreddits 26 Topics 200 Themes …" at bounding box center [805, 389] width 1525 height 778
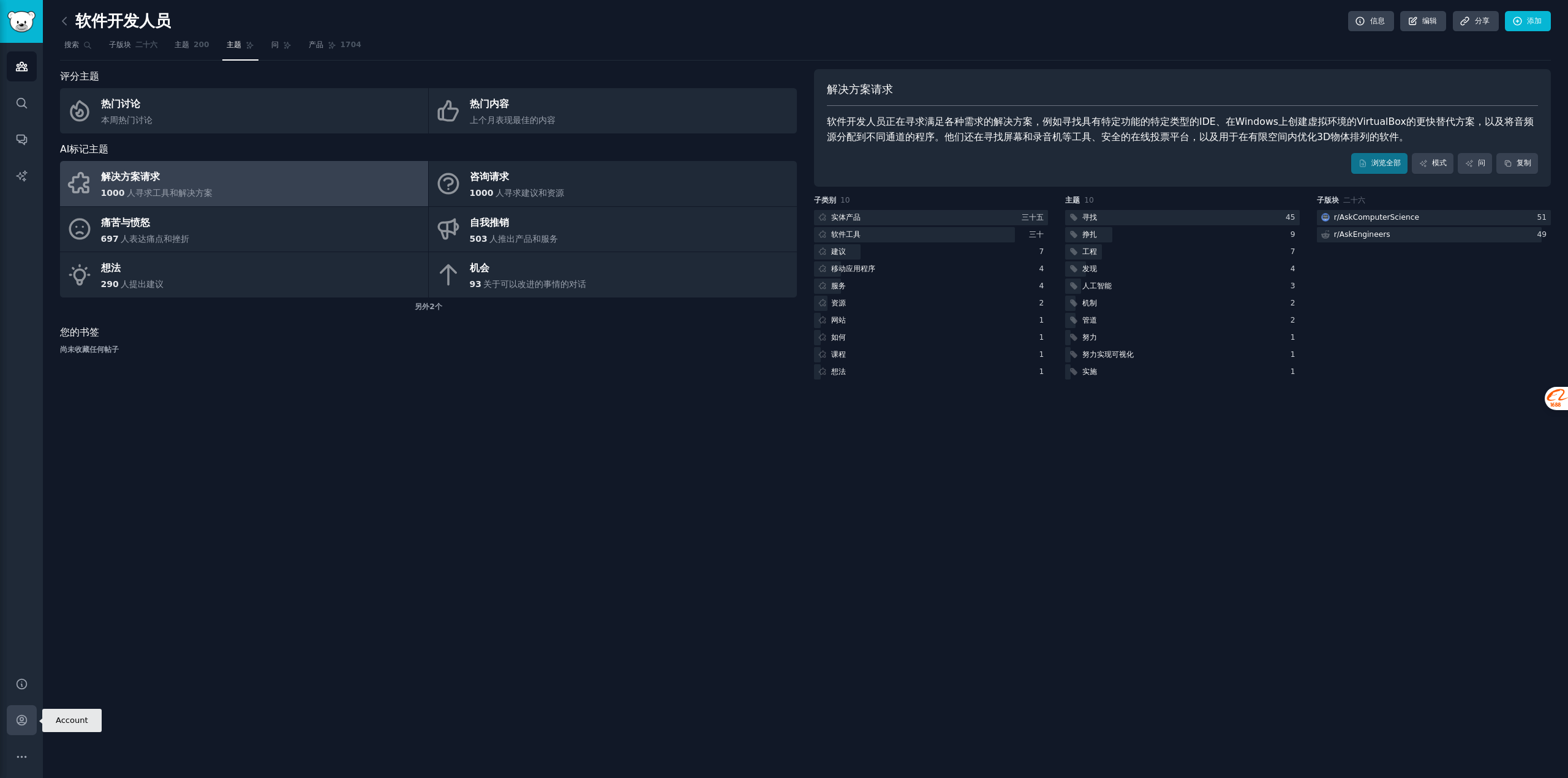
click at [9, 718] on link "帐户" at bounding box center [21, 720] width 30 height 30
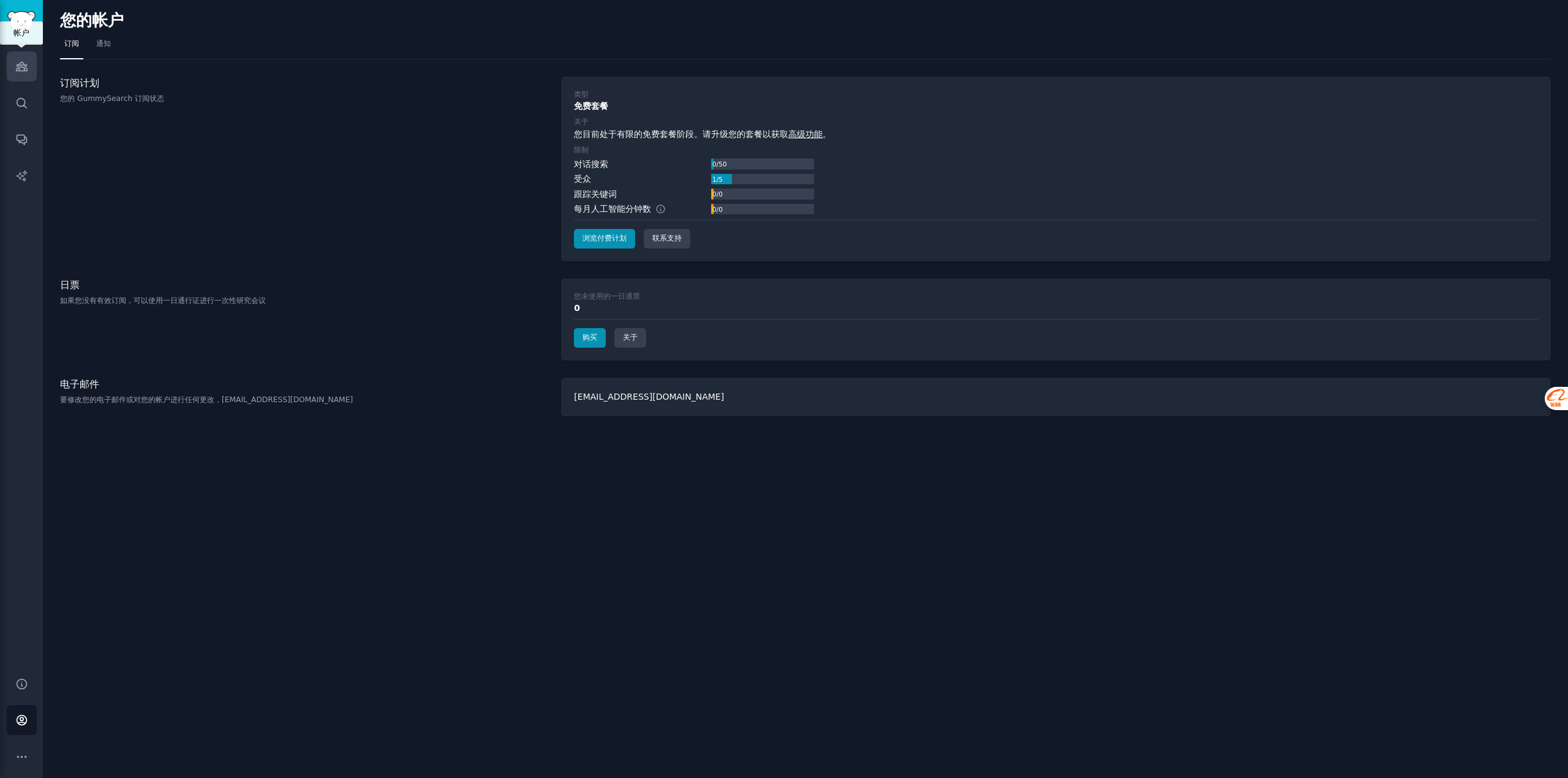
click at [21, 71] on icon "侧边栏" at bounding box center [21, 67] width 11 height 9
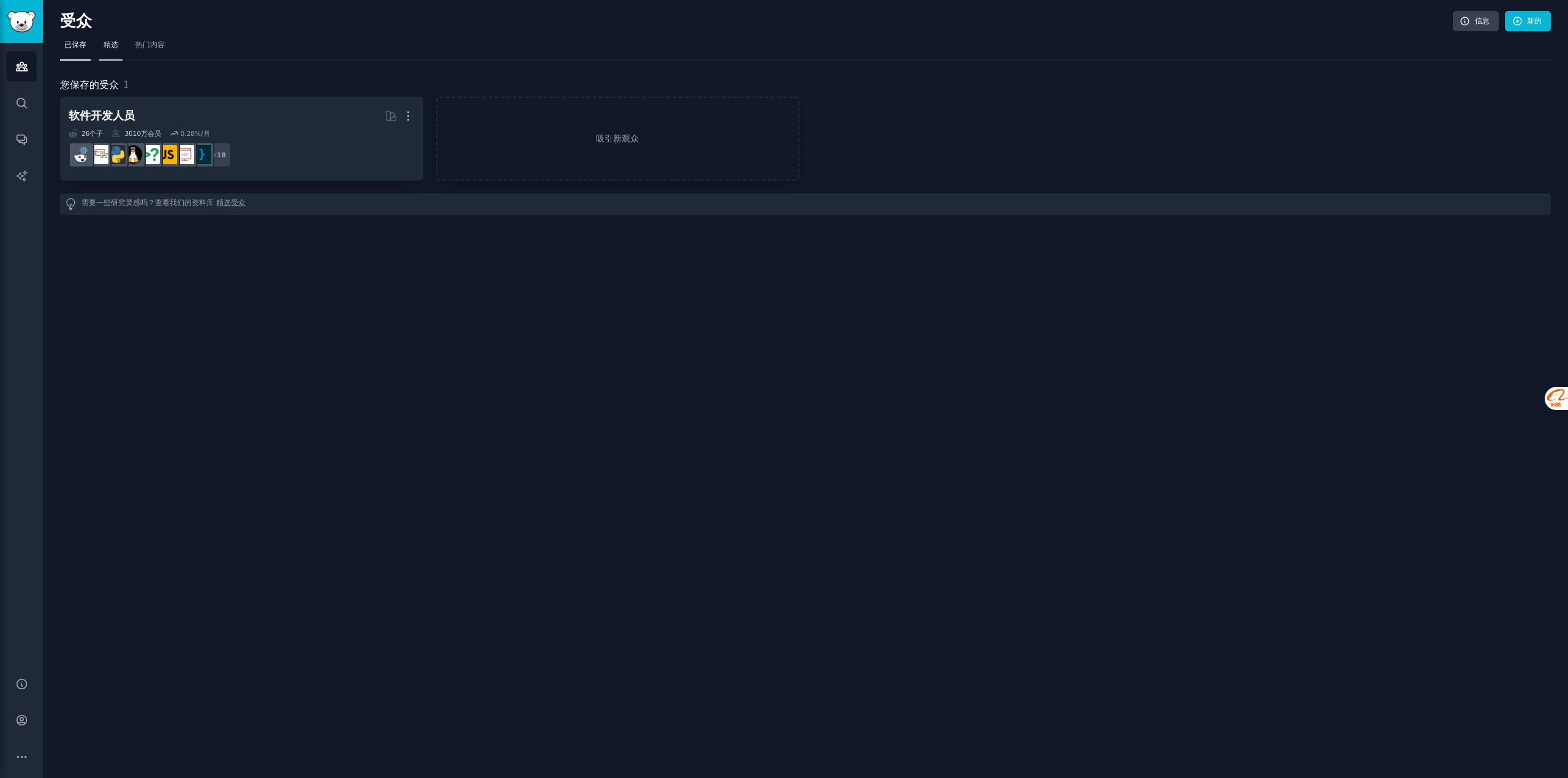
click at [117, 48] on font "精选" at bounding box center [111, 45] width 15 height 9
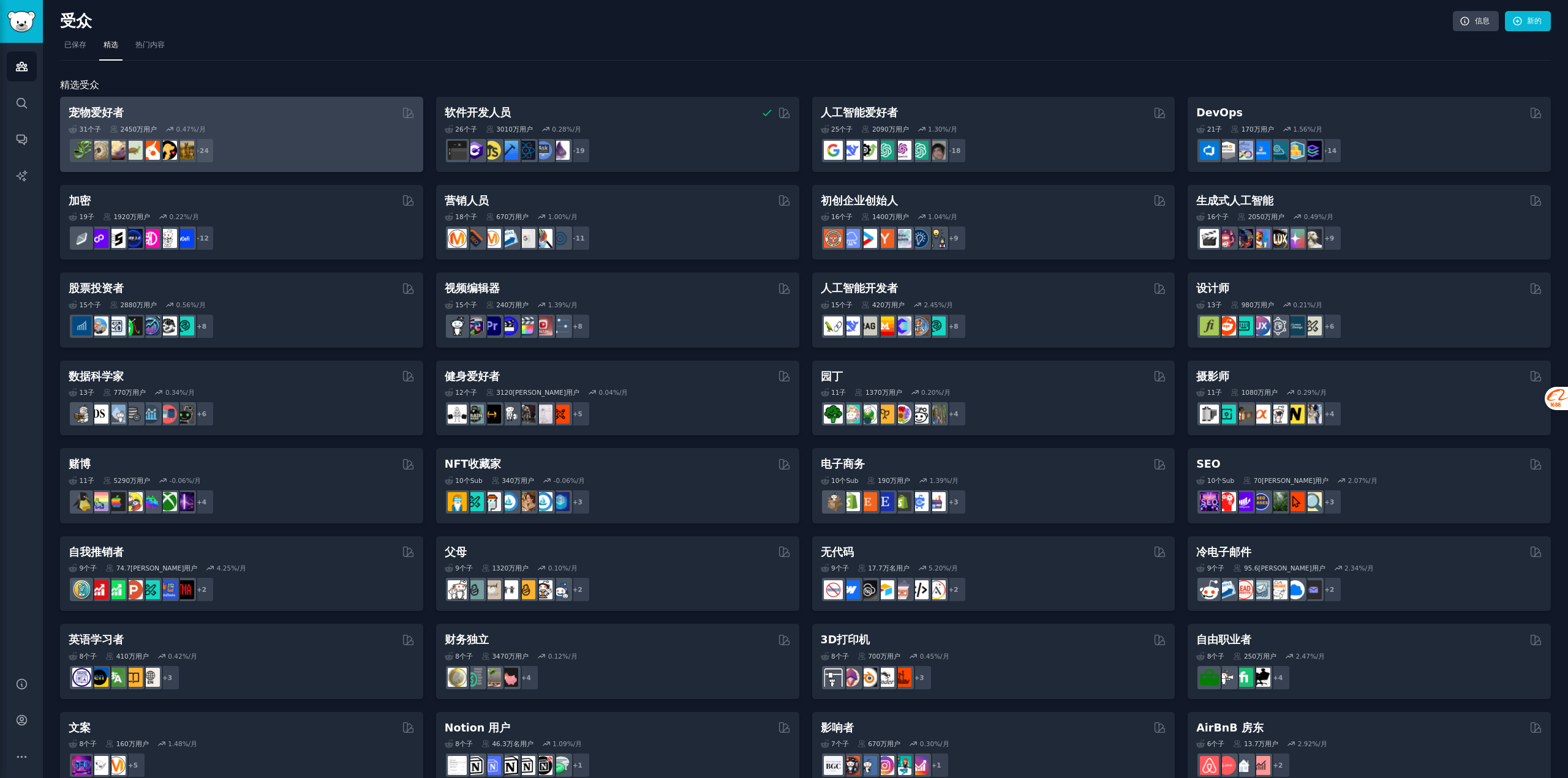
click at [273, 132] on div "31 个子 ​ 2450万 用户 0.47 %/月" at bounding box center [242, 129] width 346 height 9
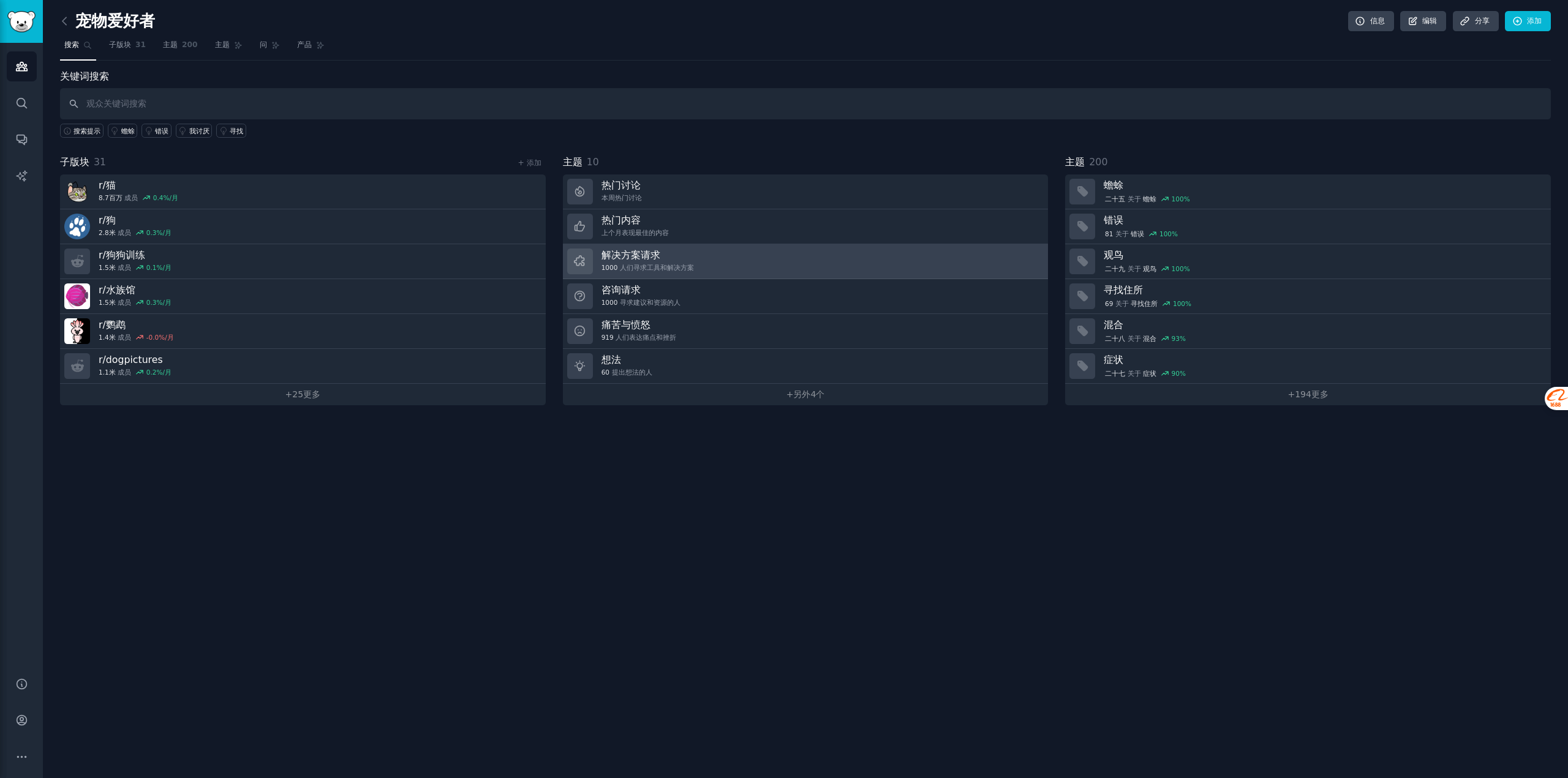
click at [666, 258] on h3 "解决方案请求" at bounding box center [647, 255] width 92 height 13
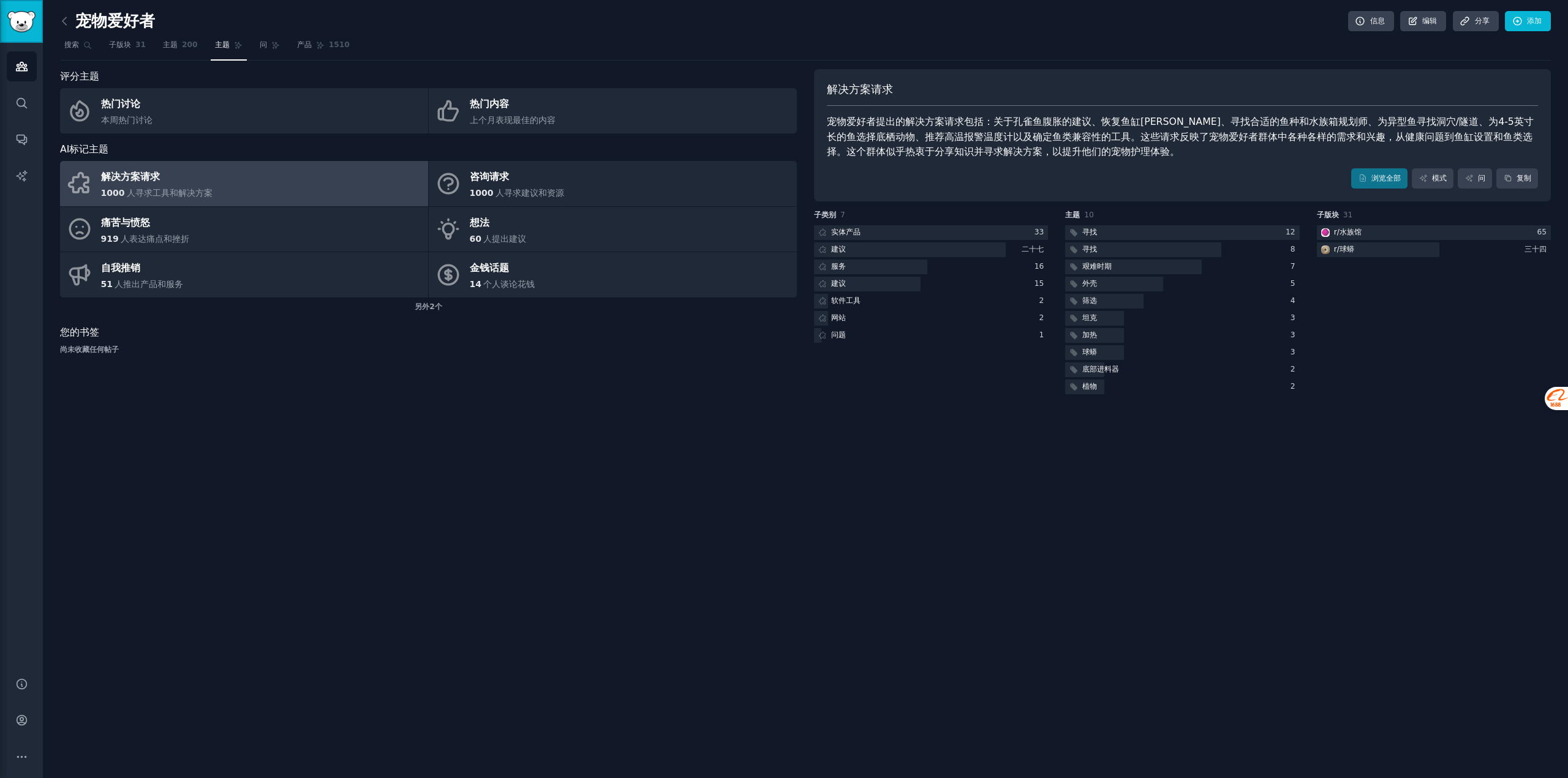
click at [18, 20] on img "侧边栏" at bounding box center [21, 21] width 28 height 21
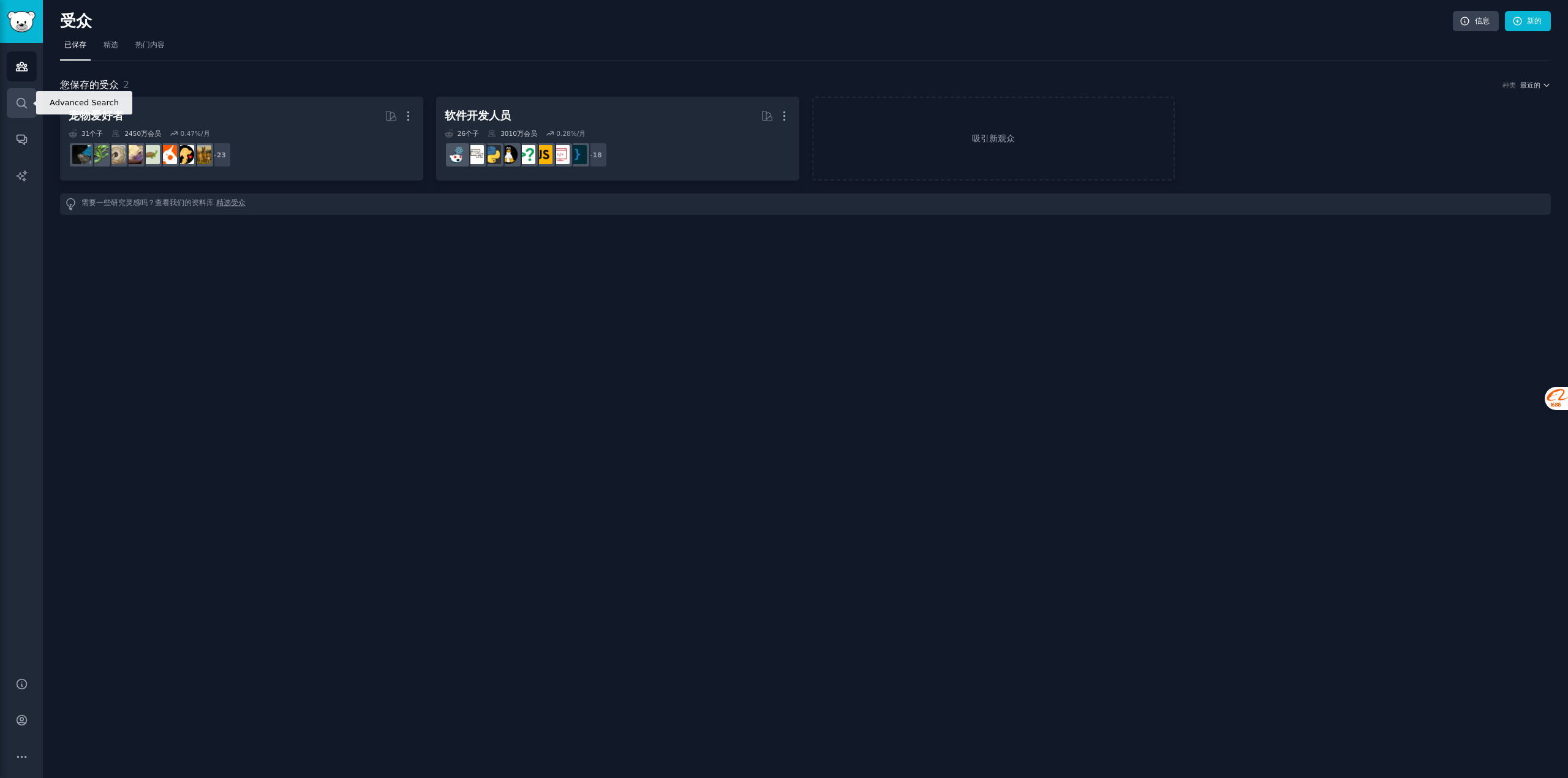
click at [11, 100] on link "搜索" at bounding box center [21, 103] width 30 height 30
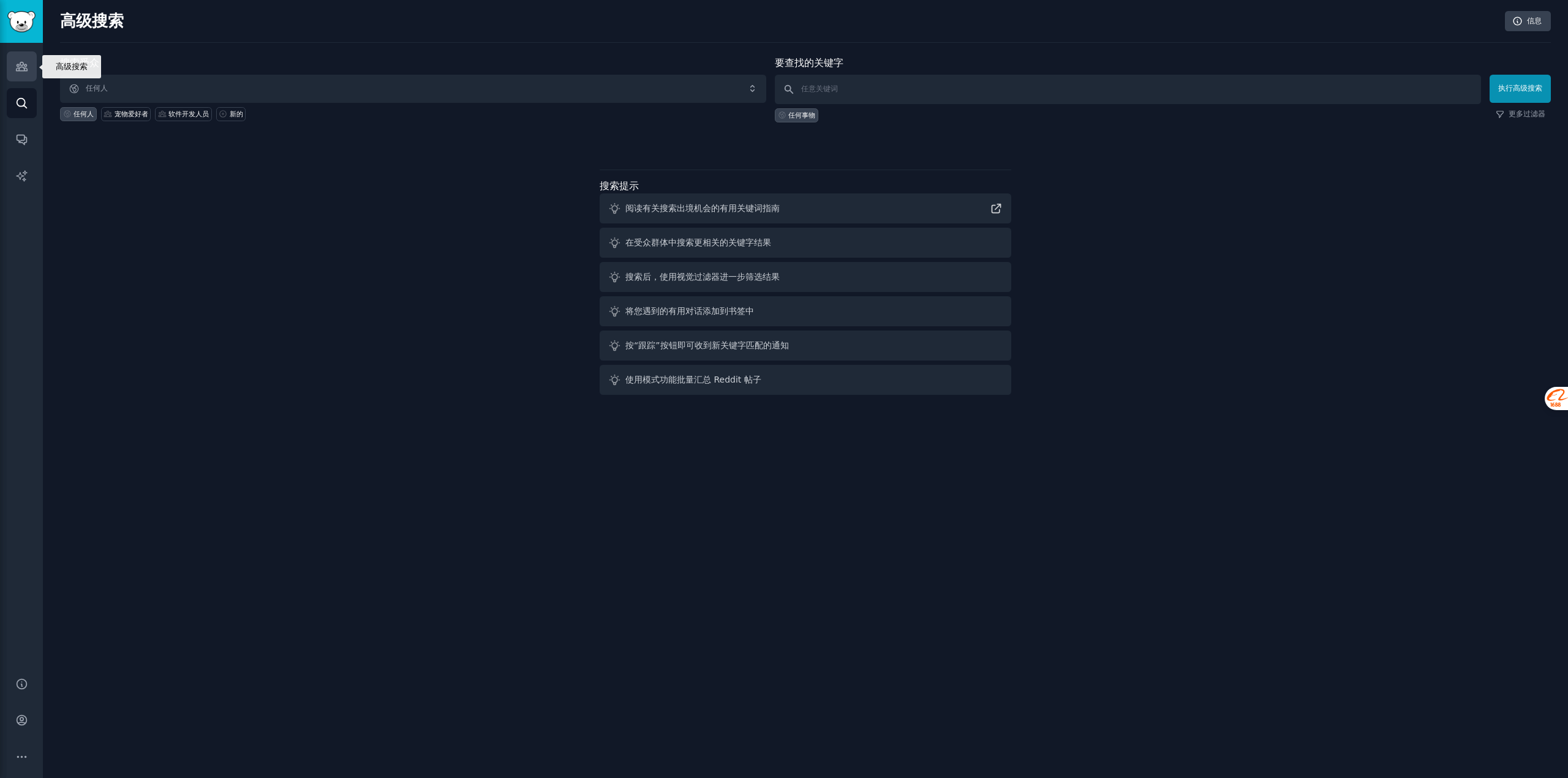
click at [7, 73] on link "受众" at bounding box center [21, 66] width 30 height 30
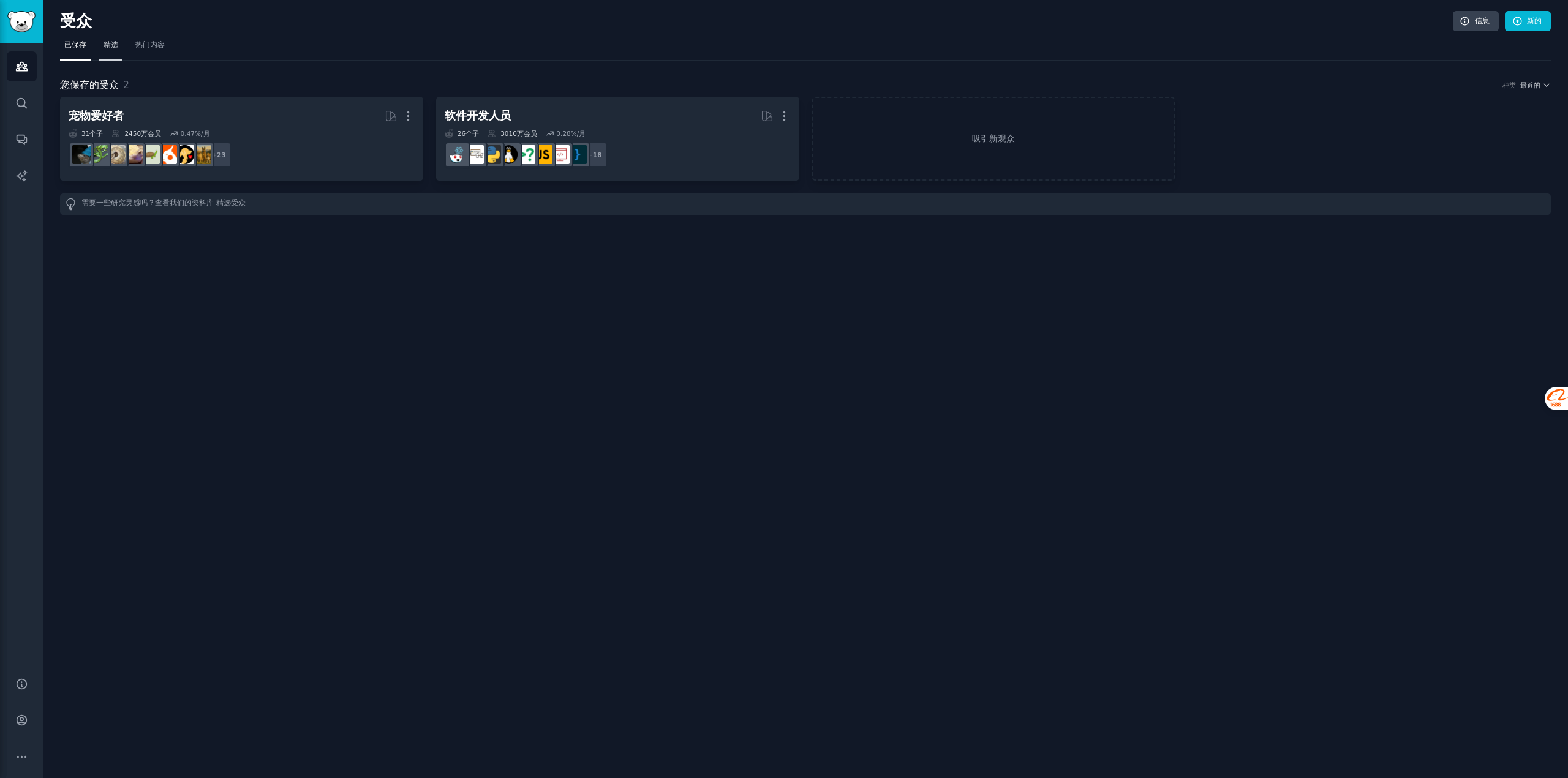
click at [116, 47] on font "精选" at bounding box center [111, 45] width 15 height 9
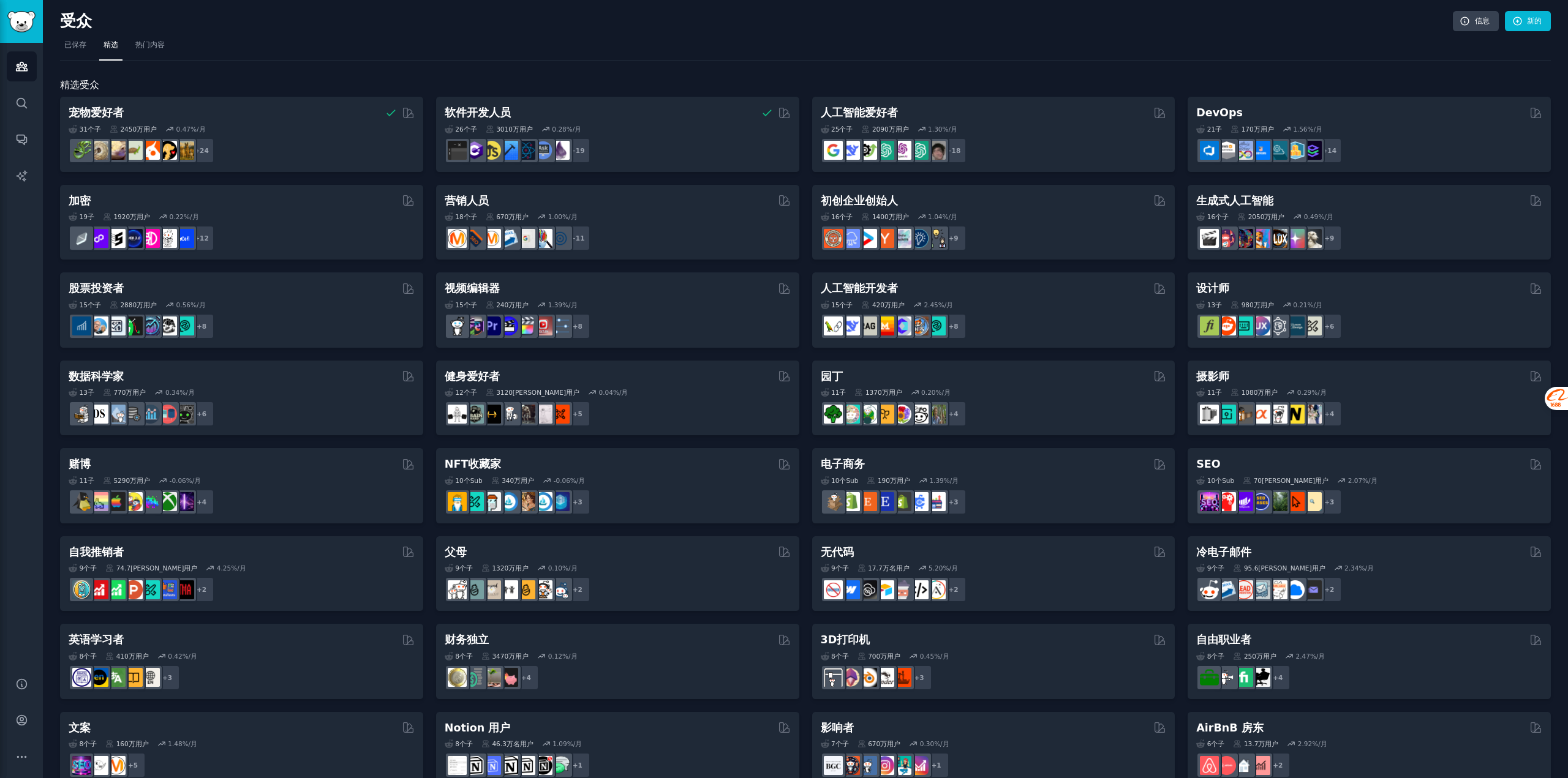
click at [300, 69] on div "精选受众 宠物爱好者 31 个子 ​ 2450万 用户 0.47 %/月 + 24 软件开发人员 26 个子 ​ 3010万 用户 0.28 %/月 r/软件…" at bounding box center [805, 512] width 1490 height 902
click at [9, 98] on link "搜索" at bounding box center [21, 103] width 30 height 30
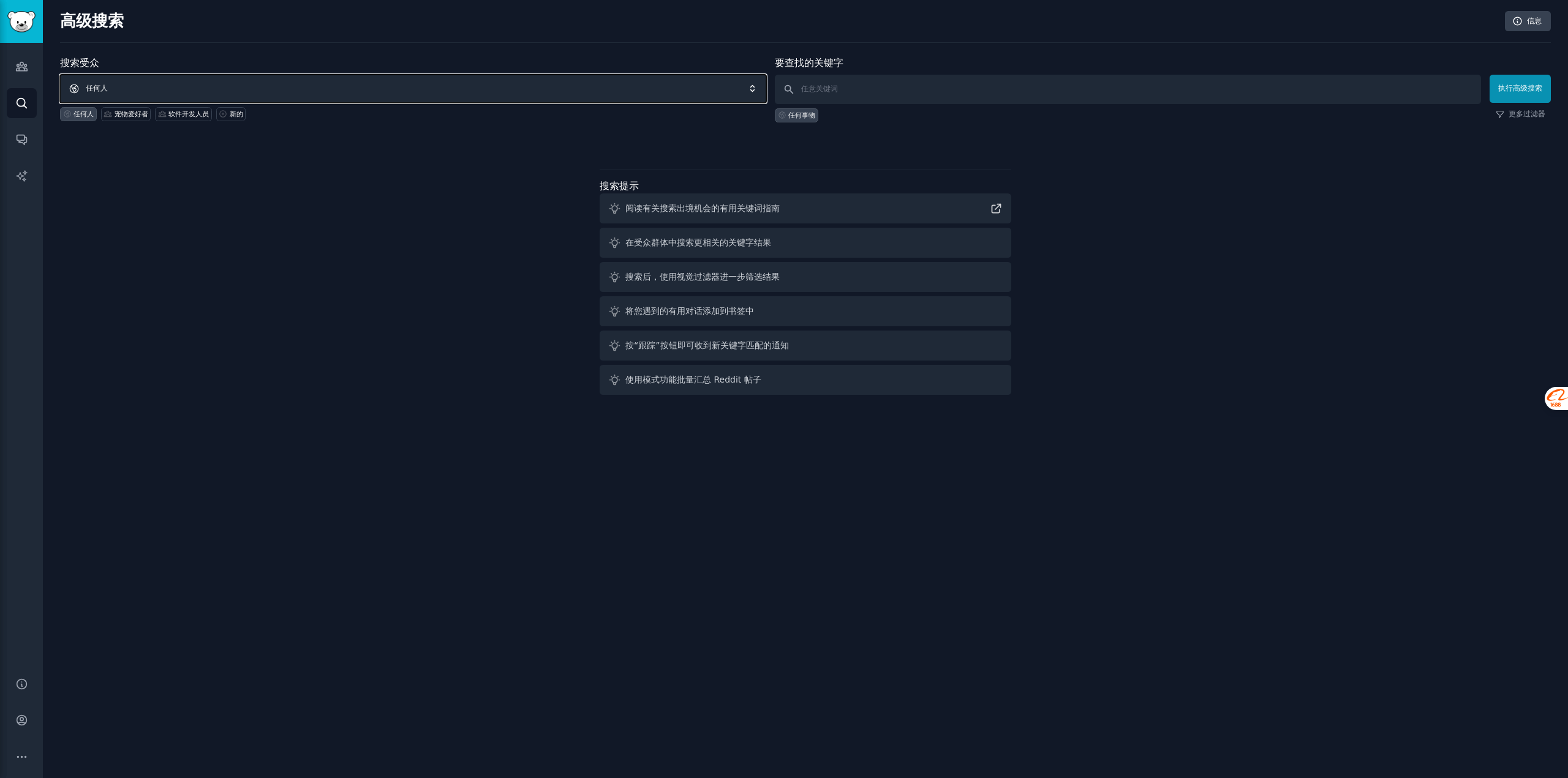
click at [217, 79] on span "任何人" at bounding box center [413, 89] width 706 height 28
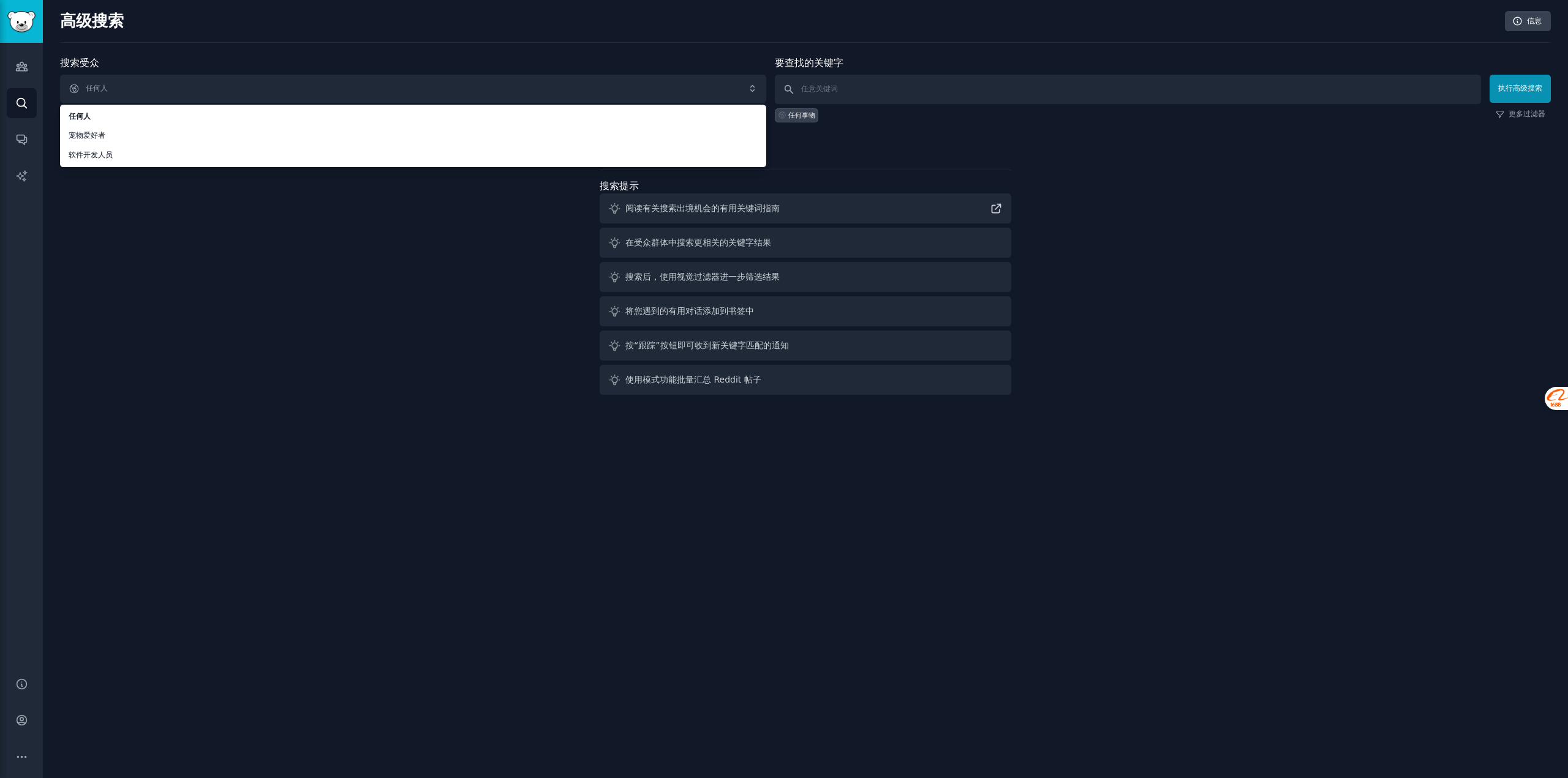
click at [151, 69] on div "搜索受众 任何人 任何人 宠物爱好者 软件开发人员 任何人 宠物爱好者 软件开发人员 新的" at bounding box center [413, 89] width 706 height 66
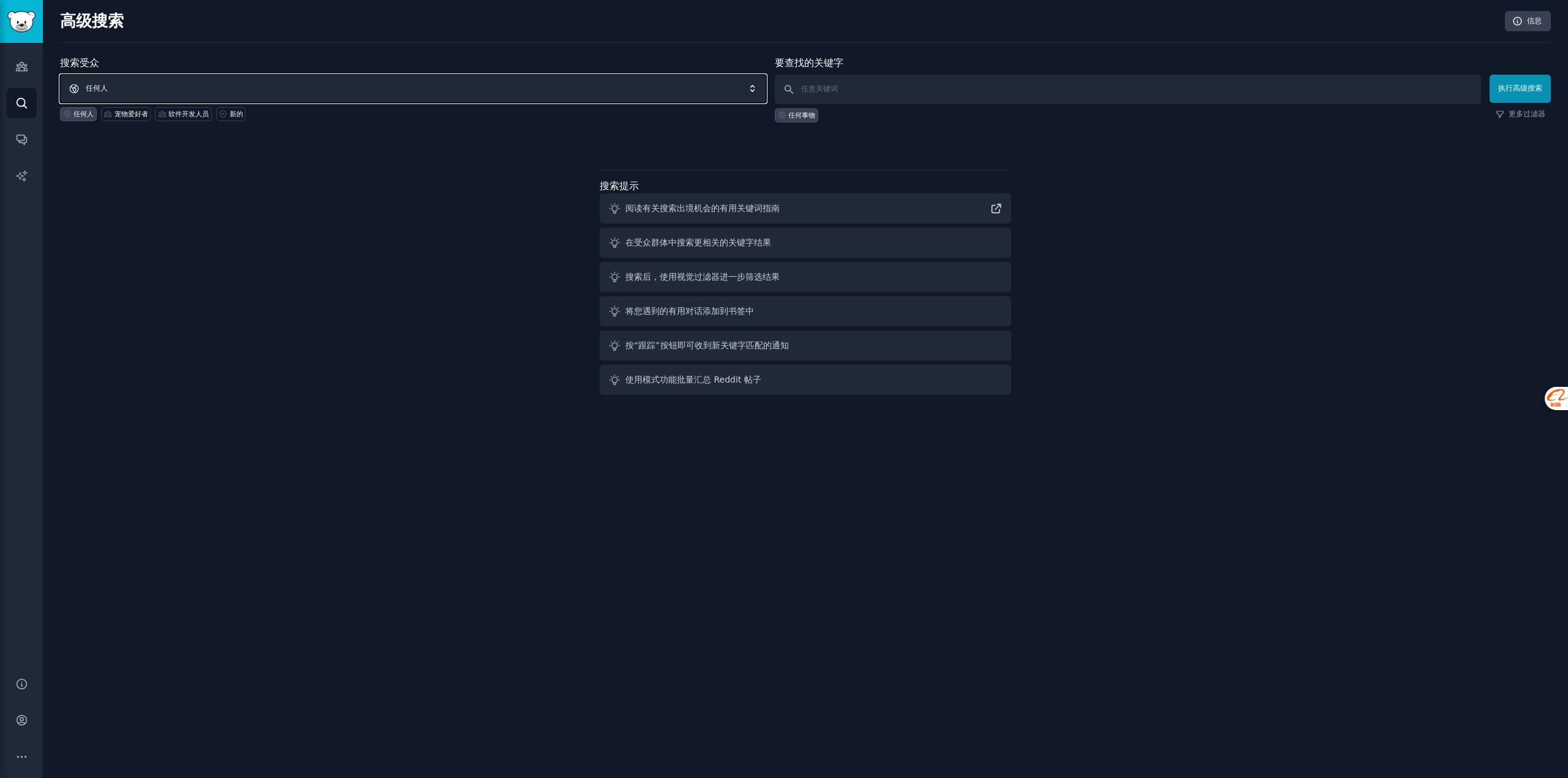
click at [131, 85] on span "任何人" at bounding box center [413, 89] width 706 height 28
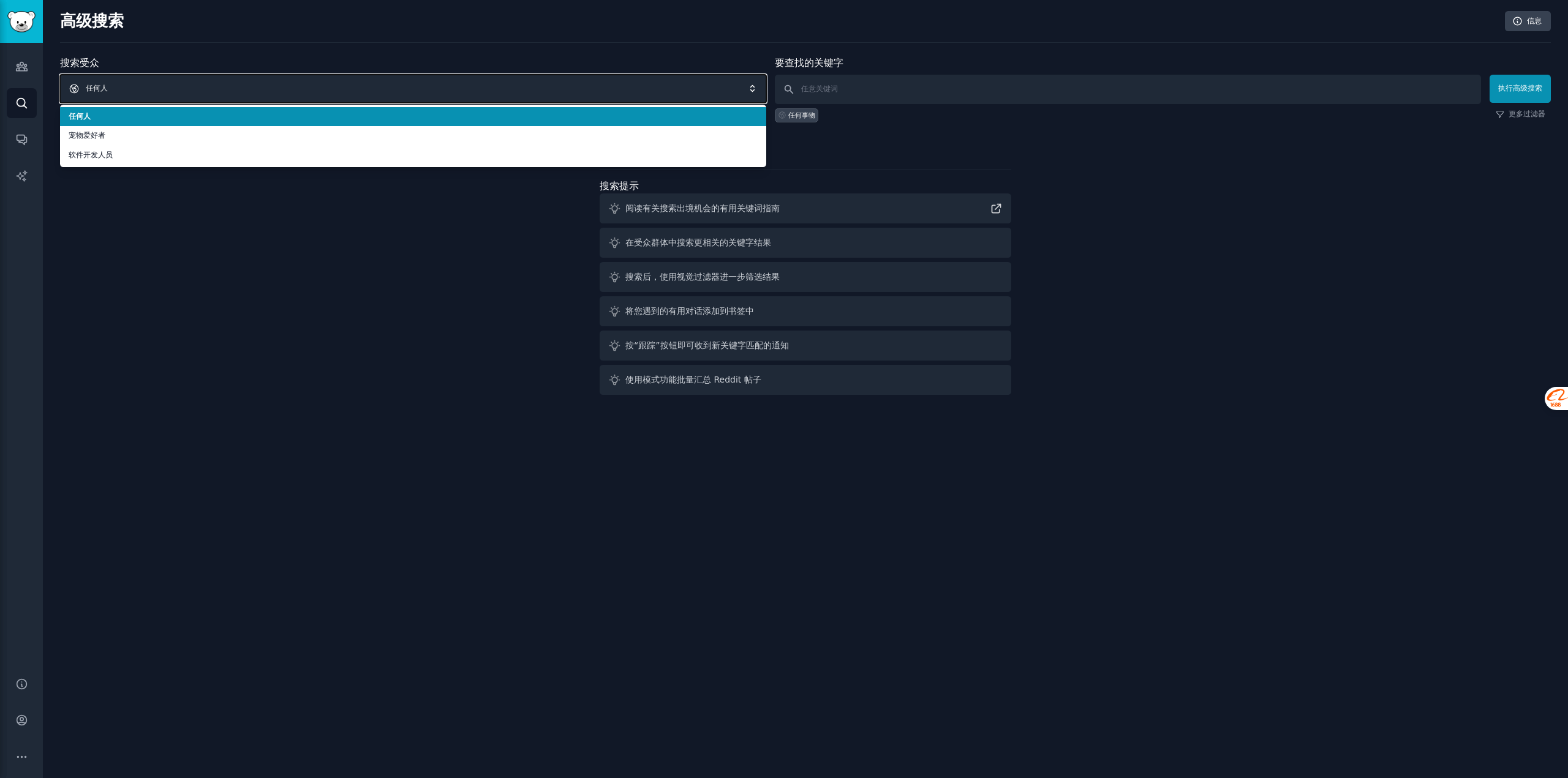
click at [131, 85] on span "任何人" at bounding box center [413, 89] width 706 height 28
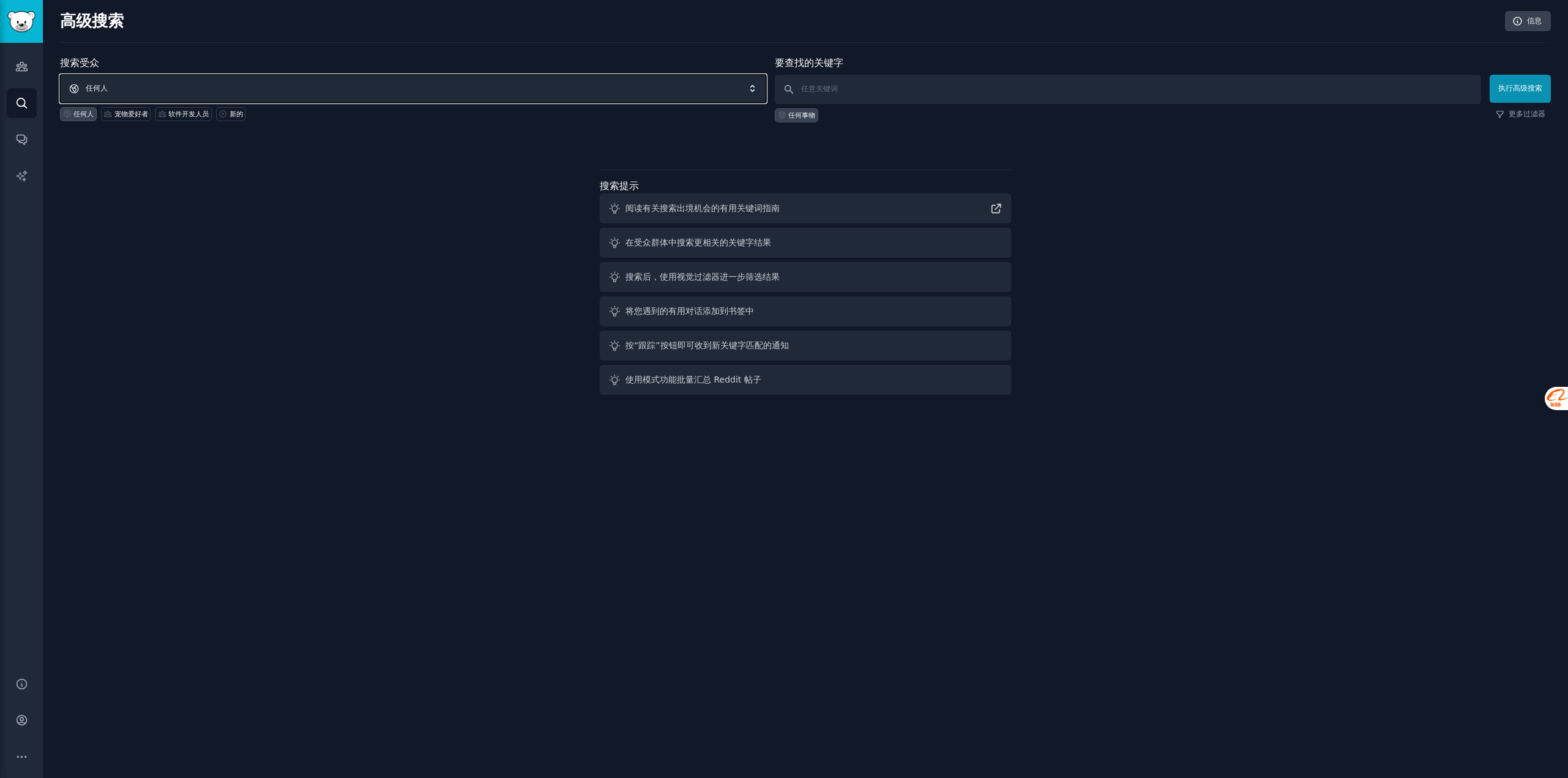
click at [137, 92] on span "任何人" at bounding box center [413, 89] width 706 height 28
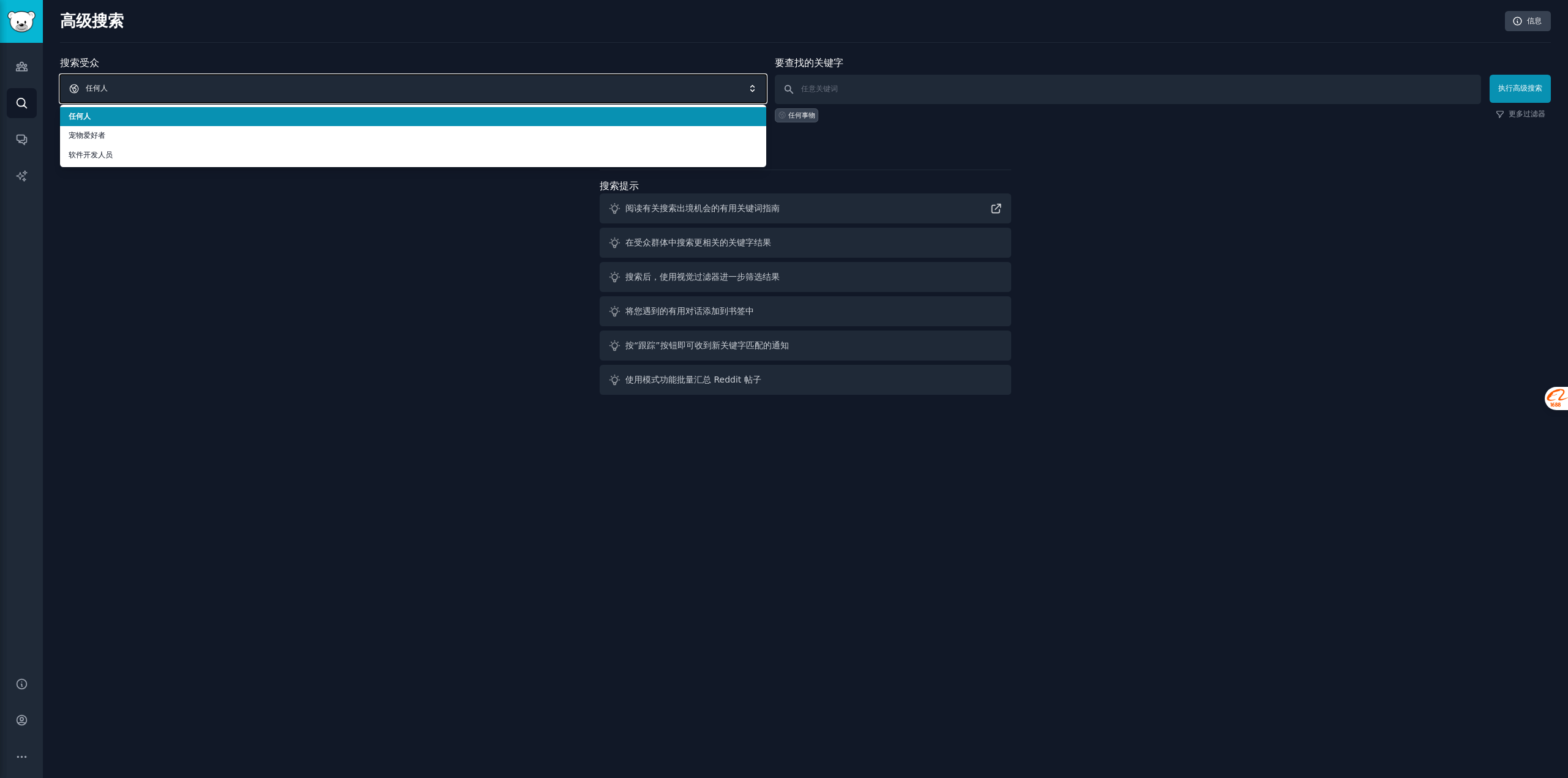
click at [137, 91] on span "任何人" at bounding box center [413, 89] width 706 height 28
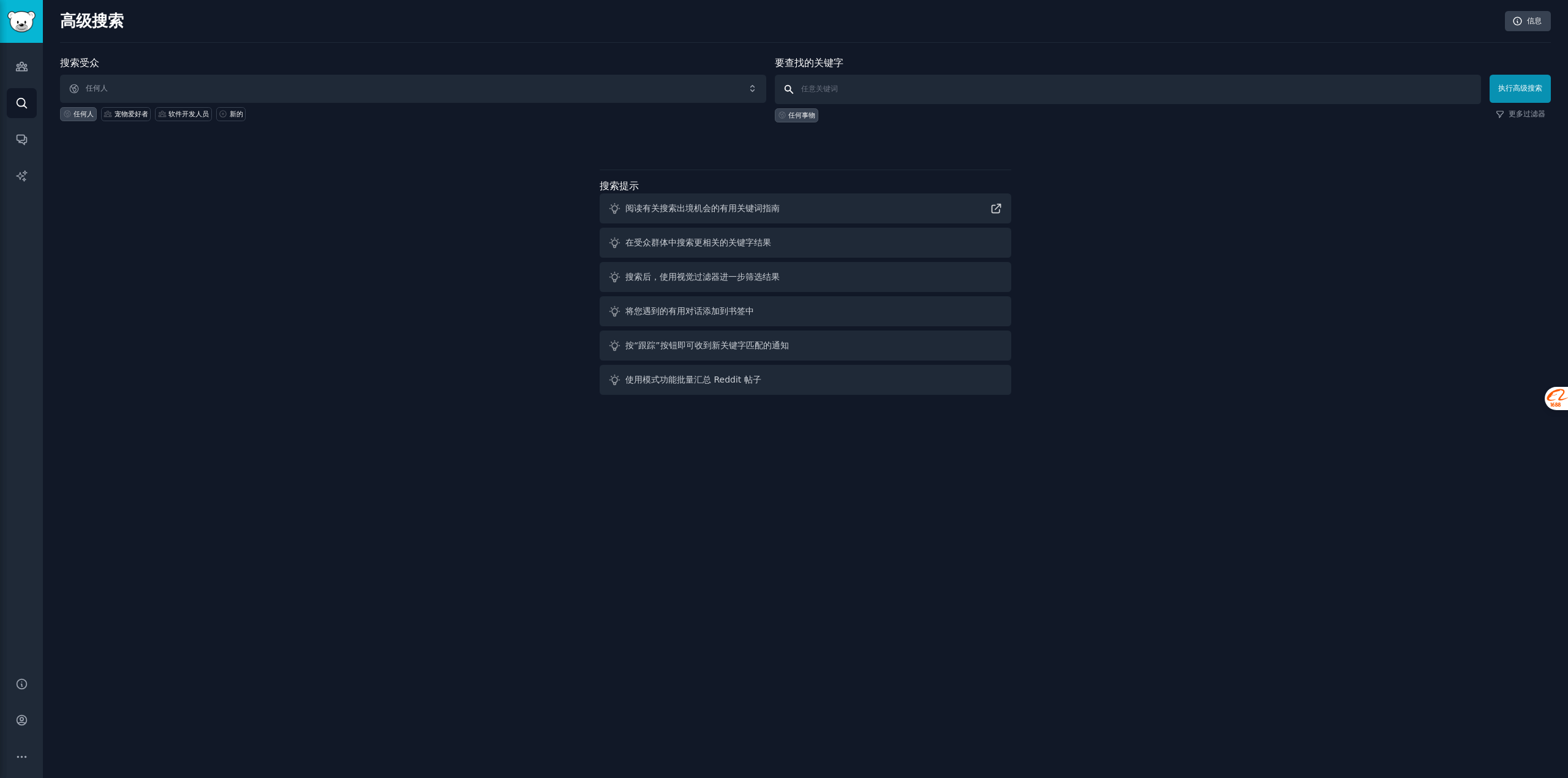
click at [881, 92] on input "text" at bounding box center [1128, 89] width 706 height 30
drag, startPoint x: 798, startPoint y: 57, endPoint x: 869, endPoint y: 60, distance: 71.1
click at [588, 171] on div "搜索受众 任何人 任何人 宠物爱好者 软件开发人员 新的 要查找的关键字 任何事物 执行高级搜索 更多过滤器 搜索提示 阅读有关搜索出境机会的有用关键词指南 …" at bounding box center [805, 227] width 1490 height 344
click at [810, 59] on font "要查找的关键字" at bounding box center [809, 63] width 69 height 12
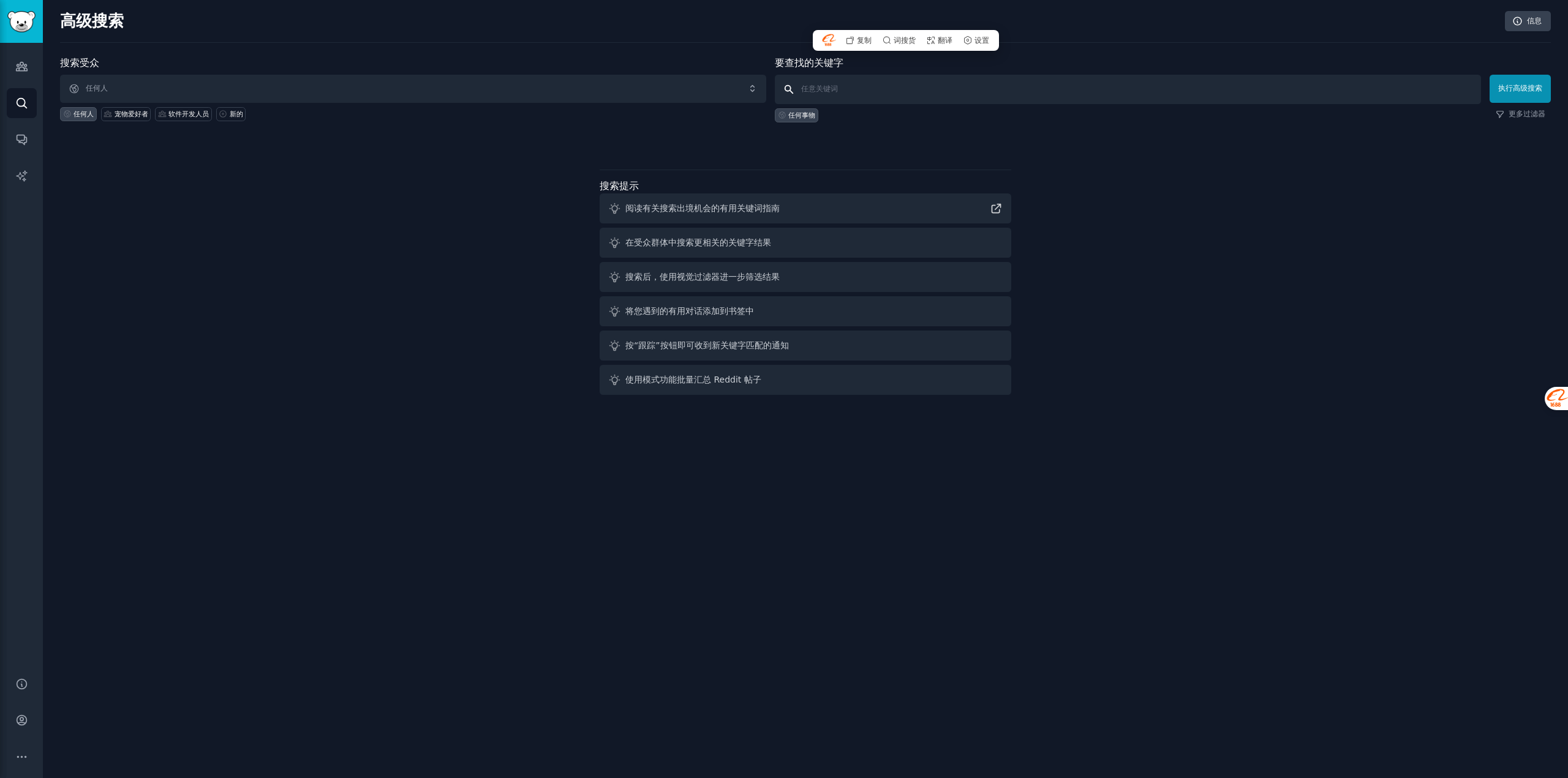
click at [813, 92] on input "text" at bounding box center [1128, 89] width 706 height 30
paste input "Travel Pain Points"
type input "Travel Pain Points"
click at [1521, 92] on font "执行高级搜索" at bounding box center [1520, 89] width 44 height 9
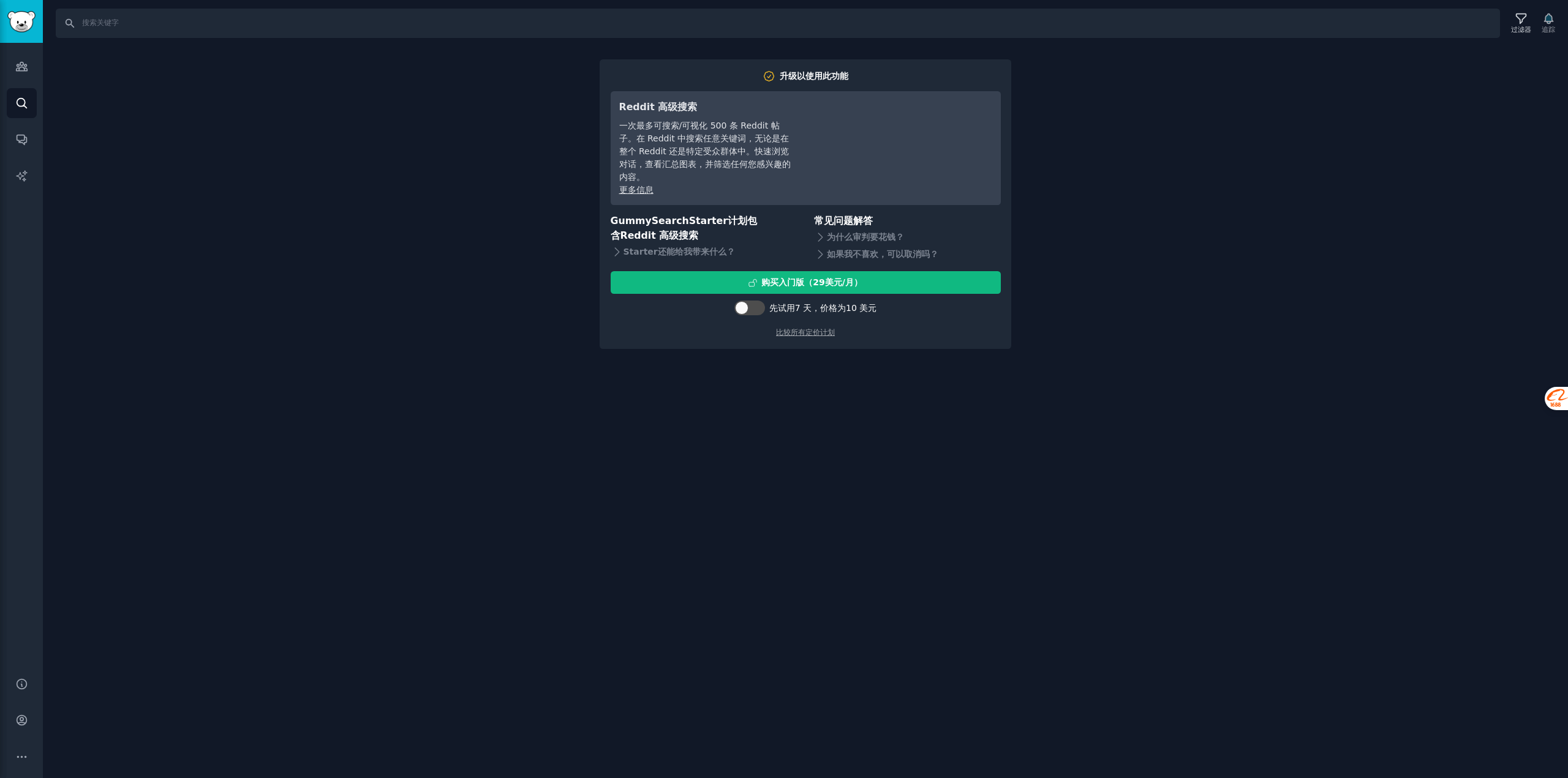
click at [1244, 411] on div "搜索 过滤器 追踪 升级以使用此功能 Reddit 高级搜索 一次最多可搜索/可视化 500 条 Reddit 帖子。在 Reddit 中搜索任意关键词，无论…" at bounding box center [805, 389] width 1525 height 778
click at [1187, 283] on div "搜索 过滤器 追踪 升级以使用此功能 Reddit 高级搜索 一次最多可搜索/可视化 500 条 Reddit 帖子。在 Reddit 中搜索任意关键词，无论…" at bounding box center [805, 389] width 1525 height 778
click at [506, 461] on div "搜索 过滤器 追踪 升级以使用此功能 Reddit 高级搜索 一次最多可搜索/可视化 500 条 Reddit 帖子。在 Reddit 中搜索任意关键词，无论…" at bounding box center [805, 389] width 1525 height 778
click at [1502, 300] on div "搜索 过滤器 追踪 升级以使用此功能 Reddit 高级搜索 一次最多可搜索/可视化 500 条 Reddit 帖子。在 Reddit 中搜索任意关键词，无论…" at bounding box center [805, 389] width 1525 height 778
click at [465, 238] on div "搜索 过滤器 追踪 升级以使用此功能 Reddit 高级搜索 一次最多可搜索/可视化 500 条 Reddit 帖子。在 Reddit 中搜索任意关键词，无论…" at bounding box center [805, 389] width 1525 height 778
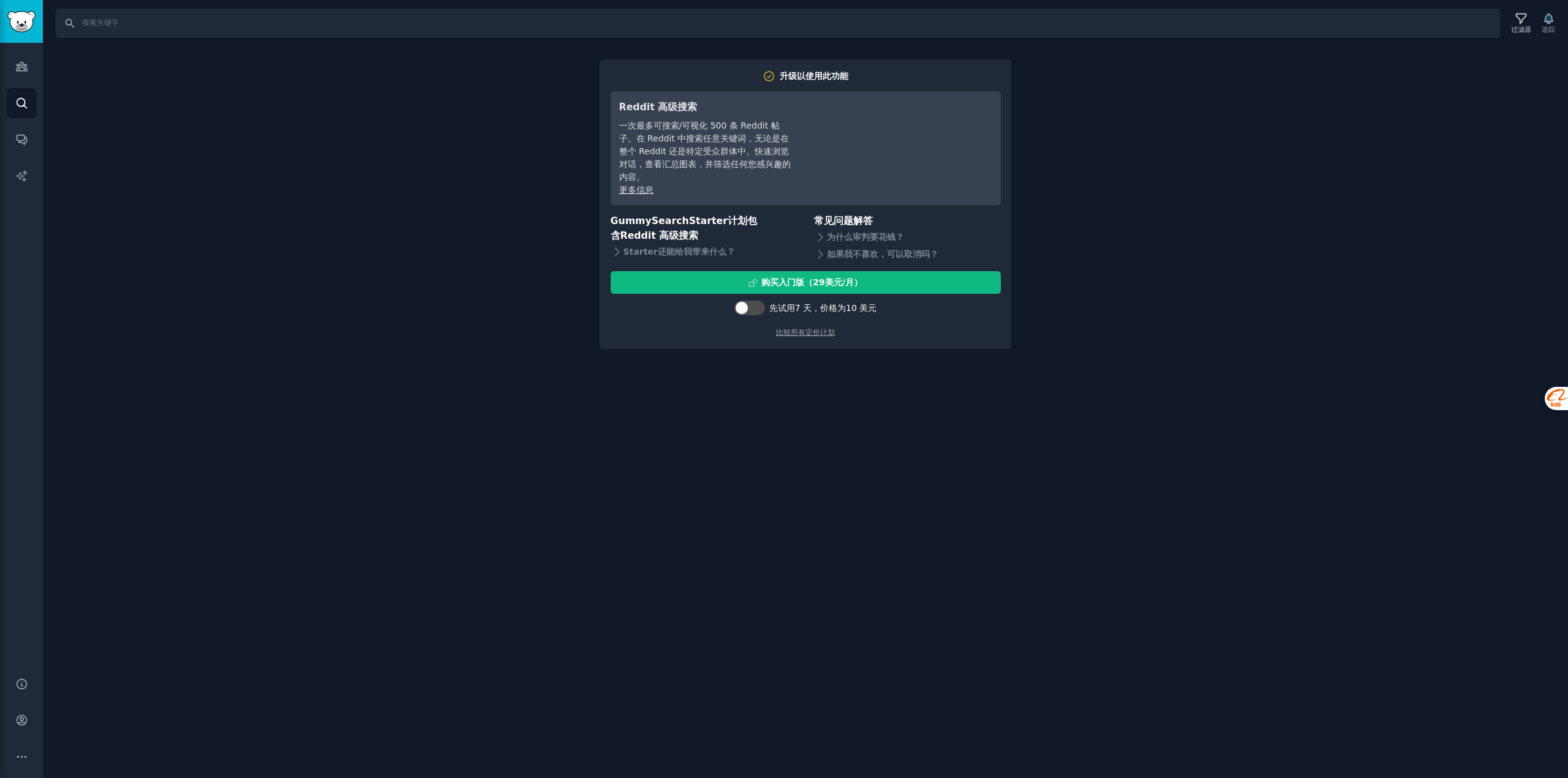
click at [465, 238] on div "搜索 过滤器 追踪 升级以使用此功能 Reddit 高级搜索 一次最多可搜索/可视化 500 条 Reddit 帖子。在 Reddit 中搜索任意关键词，无论…" at bounding box center [805, 389] width 1525 height 778
click at [443, 266] on div "搜索 过滤器 追踪 升级以使用此功能 Reddit 高级搜索 一次最多可搜索/可视化 500 条 Reddit 帖子。在 Reddit 中搜索任意关键词，无论…" at bounding box center [805, 389] width 1525 height 778
click at [1460, 186] on div "搜索 过滤器 追踪 升级以使用此功能 Reddit 高级搜索 一次最多可搜索/可视化 500 条 Reddit 帖子。在 Reddit 中搜索任意关键词，无论…" at bounding box center [805, 389] width 1525 height 778
click at [23, 66] on icon "侧边栏" at bounding box center [21, 66] width 13 height 13
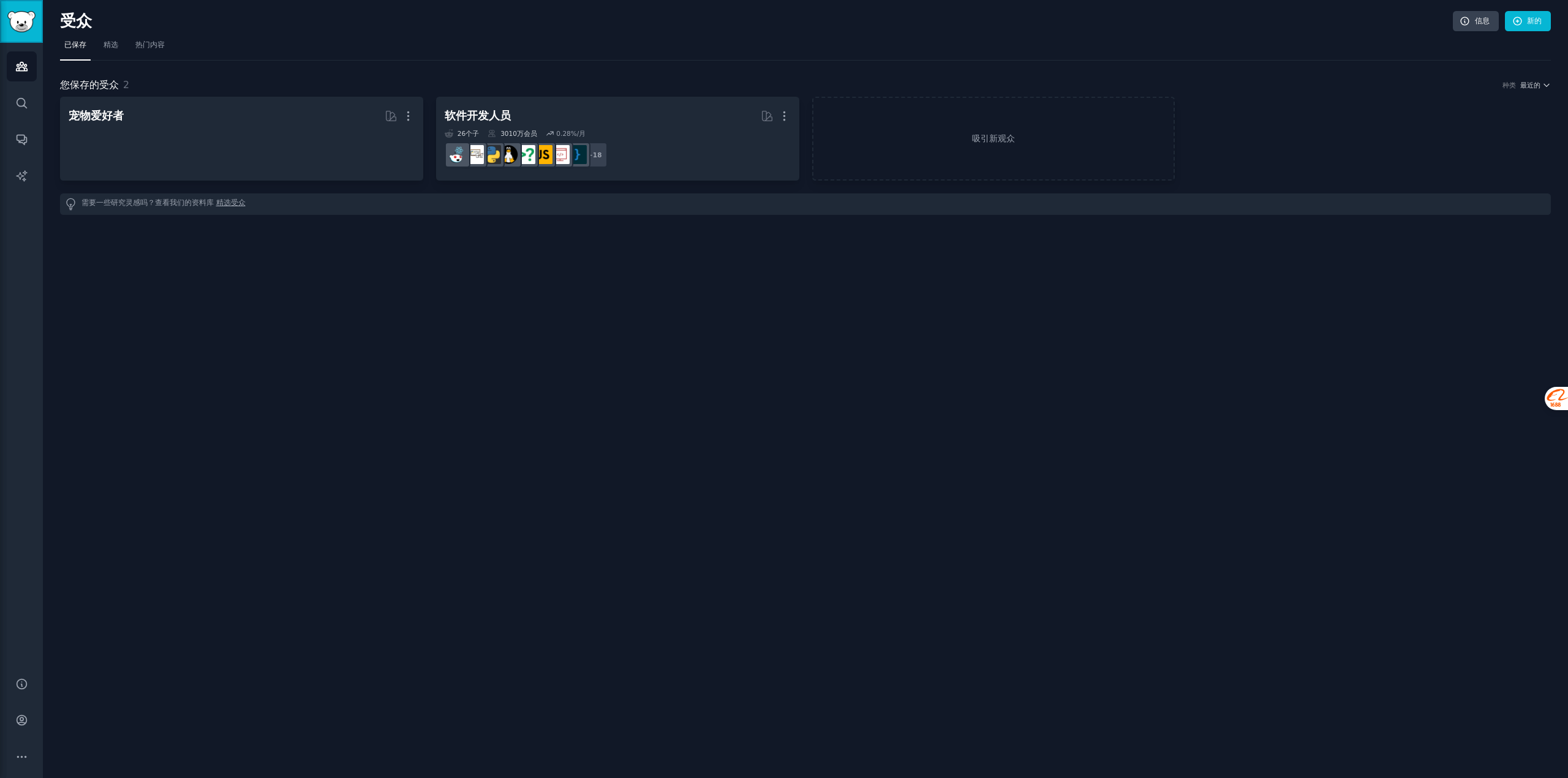
click at [27, 16] on img "侧边栏" at bounding box center [21, 21] width 28 height 21
click at [982, 559] on div "受众 信息 新的 已保存 精选 热门内容 您保存的受众 2 种类 最近的 宠物爱好者 更多的 软件开发人员 更多的 26 个子 ​ 3010万 会员 0.28…" at bounding box center [805, 389] width 1525 height 778
click at [1081, 585] on div "受众 信息 新的 已保存 精选 热门内容 您保存的受众 2 种类 最近的 宠物爱好者 更多的 31 个子 ​ 2450万 会员 0.47 %/月 + 23 软…" at bounding box center [805, 389] width 1525 height 778
click at [948, 775] on div "受众 信息 新的 已保存 精选 热门内容 您保存的受众 2 种类 最近的 宠物爱好者 更多的 31 个子 ​ 2450万 会员 0.47 %/月 + 23 软…" at bounding box center [805, 389] width 1525 height 778
click at [1148, 503] on div "受众 信息 新的 已保存 精选 热门内容 您保存的受众 2 种类 最近的 宠物爱好者 更多的 31 个子 ​ 2450万 会员 0.47 %/月 + 23 软…" at bounding box center [805, 389] width 1525 height 778
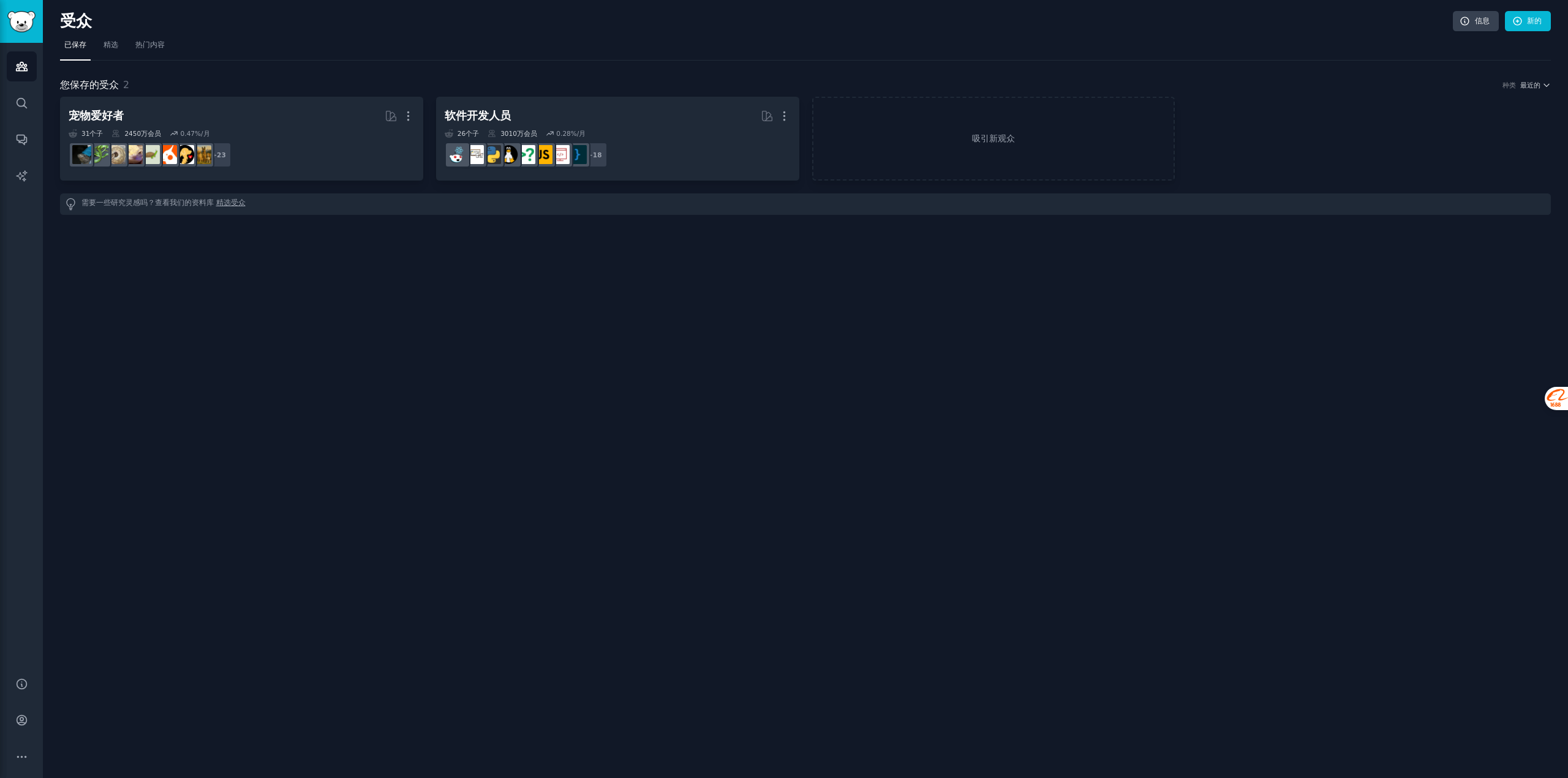
click at [869, 461] on div "受众 信息 新的 已保存 精选 热门内容 您保存的受众 2 种类 最近的 宠物爱好者 更多的 31 个子 ​ 2450万 会员 0.47 %/月 + 23 软…" at bounding box center [805, 389] width 1525 height 778
